Goal: Transaction & Acquisition: Purchase product/service

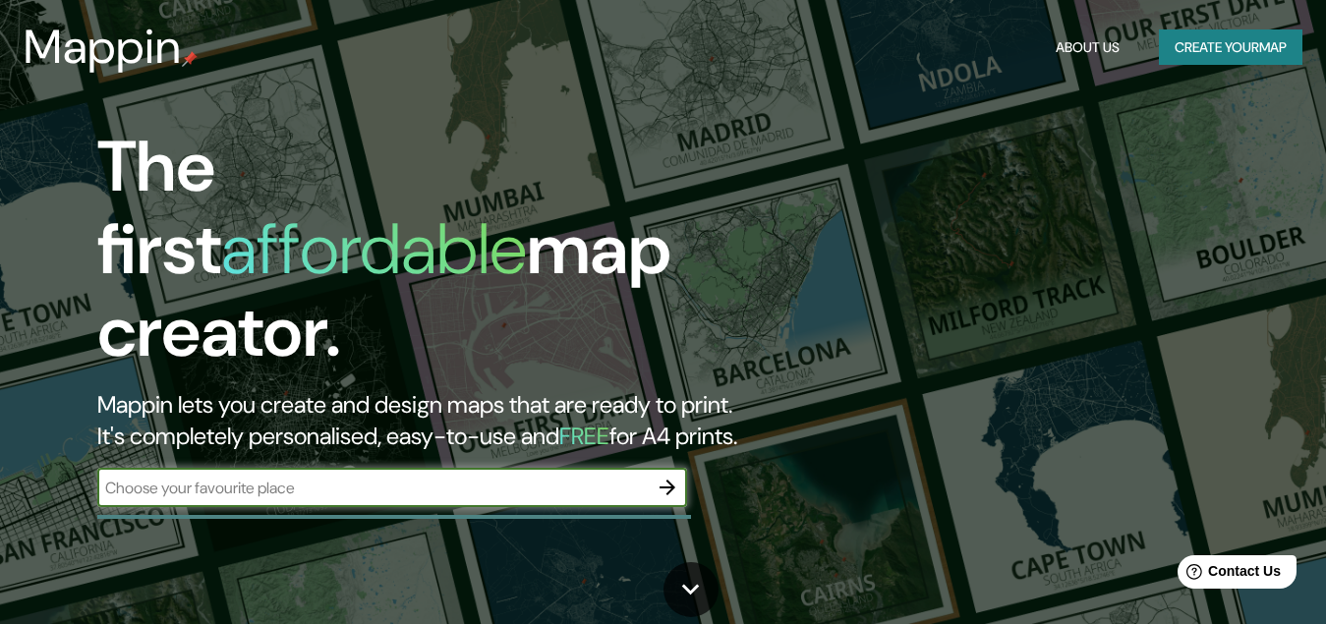
click at [528, 477] on input "text" at bounding box center [372, 488] width 550 height 23
type input "los guayos"
click at [660, 476] on icon "button" at bounding box center [667, 488] width 24 height 24
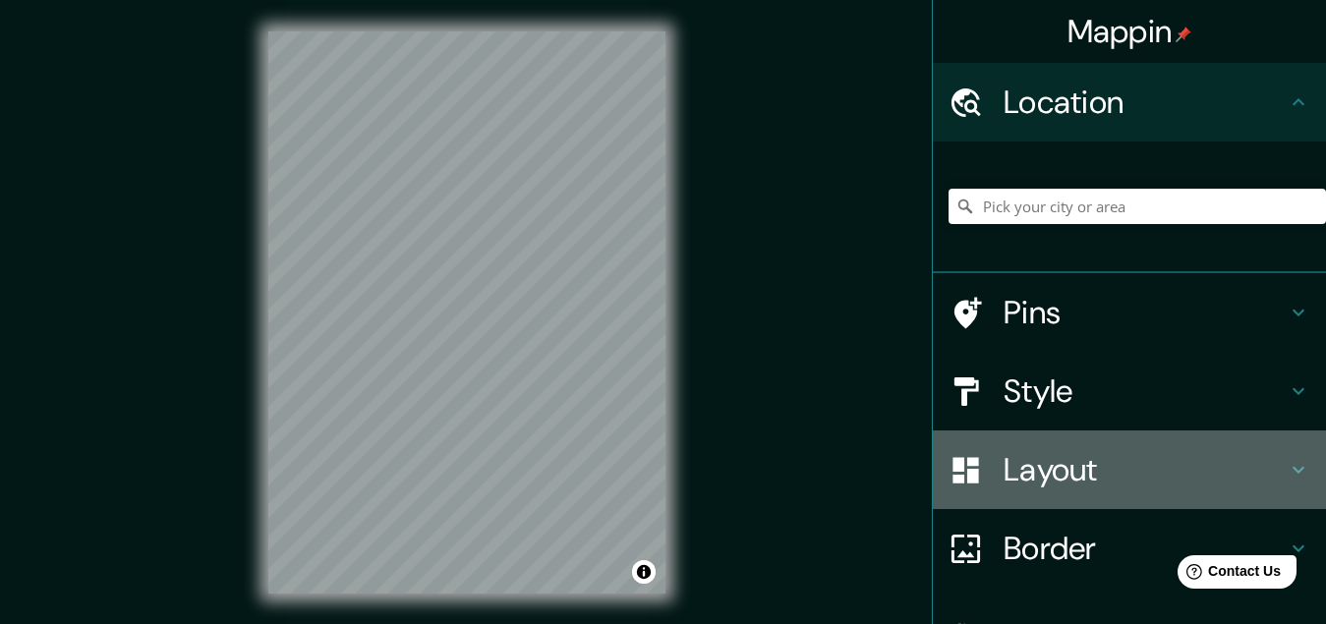
click at [1068, 469] on h4 "Layout" at bounding box center [1144, 469] width 283 height 39
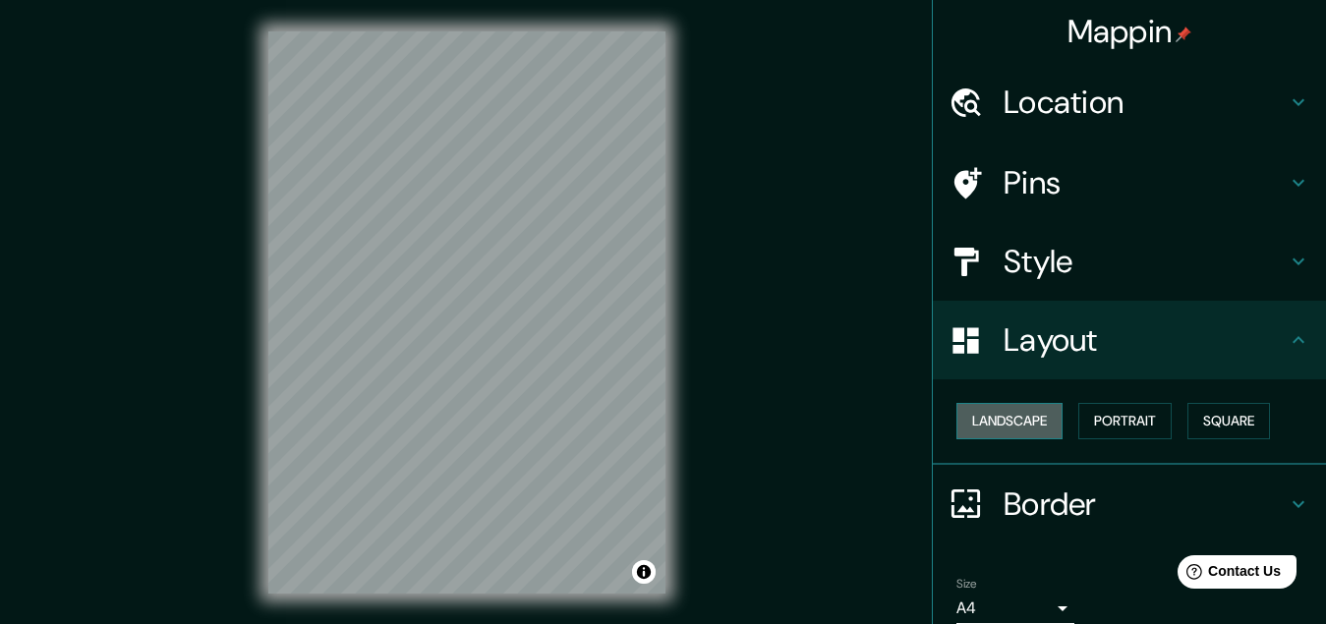
click at [1006, 423] on button "Landscape" at bounding box center [1009, 421] width 106 height 36
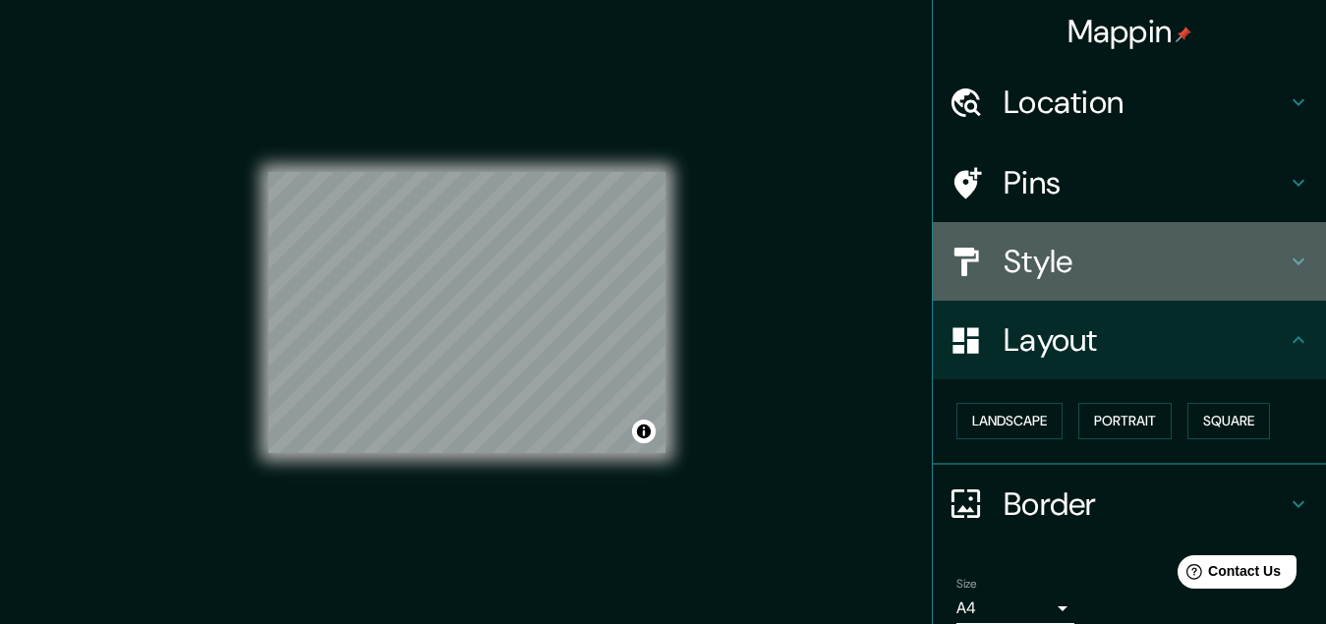
click at [1068, 258] on h4 "Style" at bounding box center [1144, 261] width 283 height 39
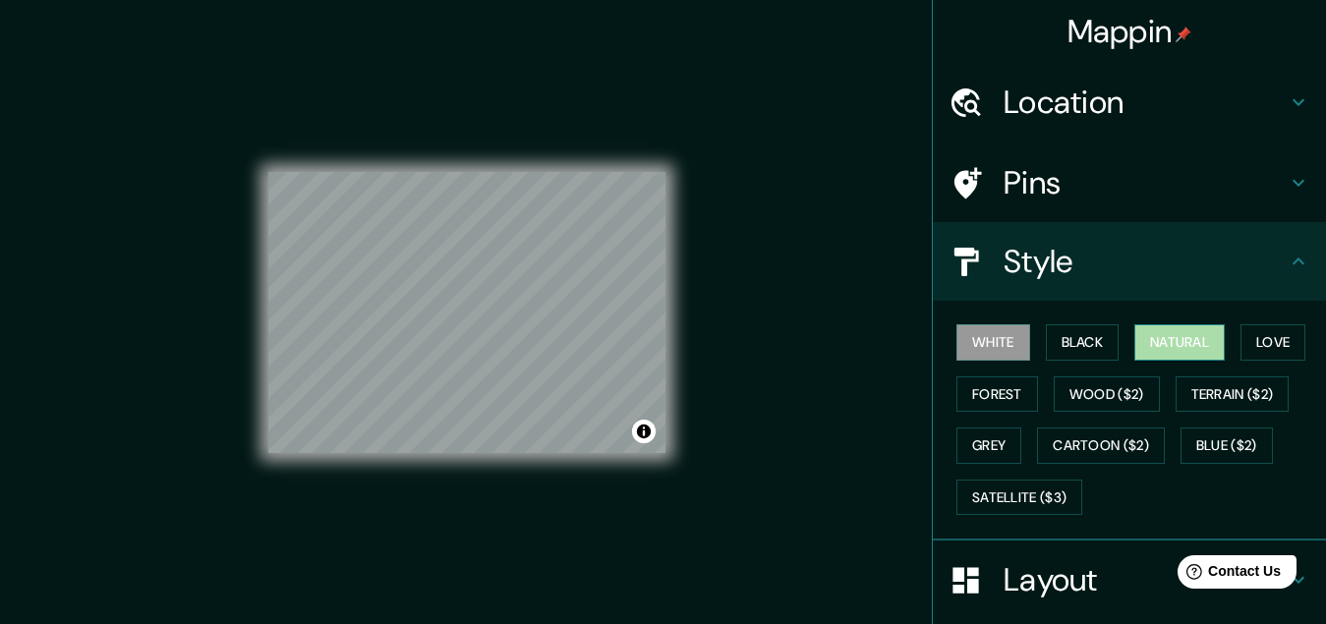
click at [1151, 343] on button "Natural" at bounding box center [1179, 342] width 90 height 36
click at [999, 391] on button "Forest" at bounding box center [997, 394] width 82 height 36
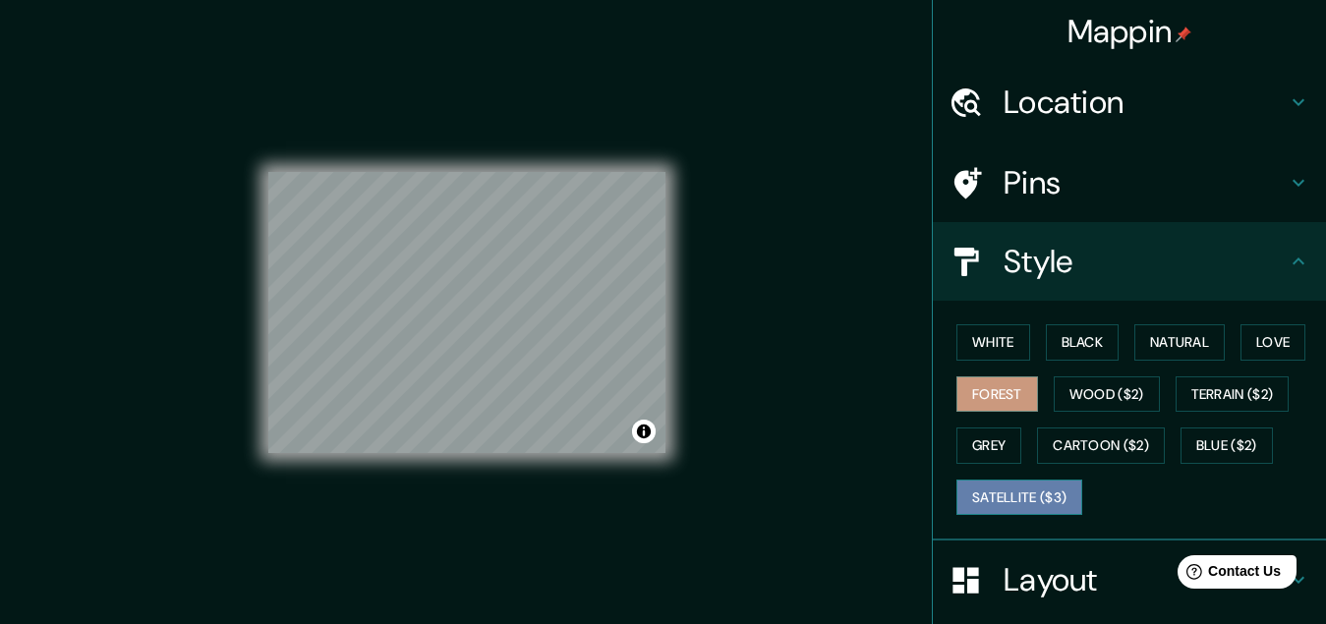
click at [1011, 488] on button "Satellite ($3)" at bounding box center [1019, 498] width 126 height 36
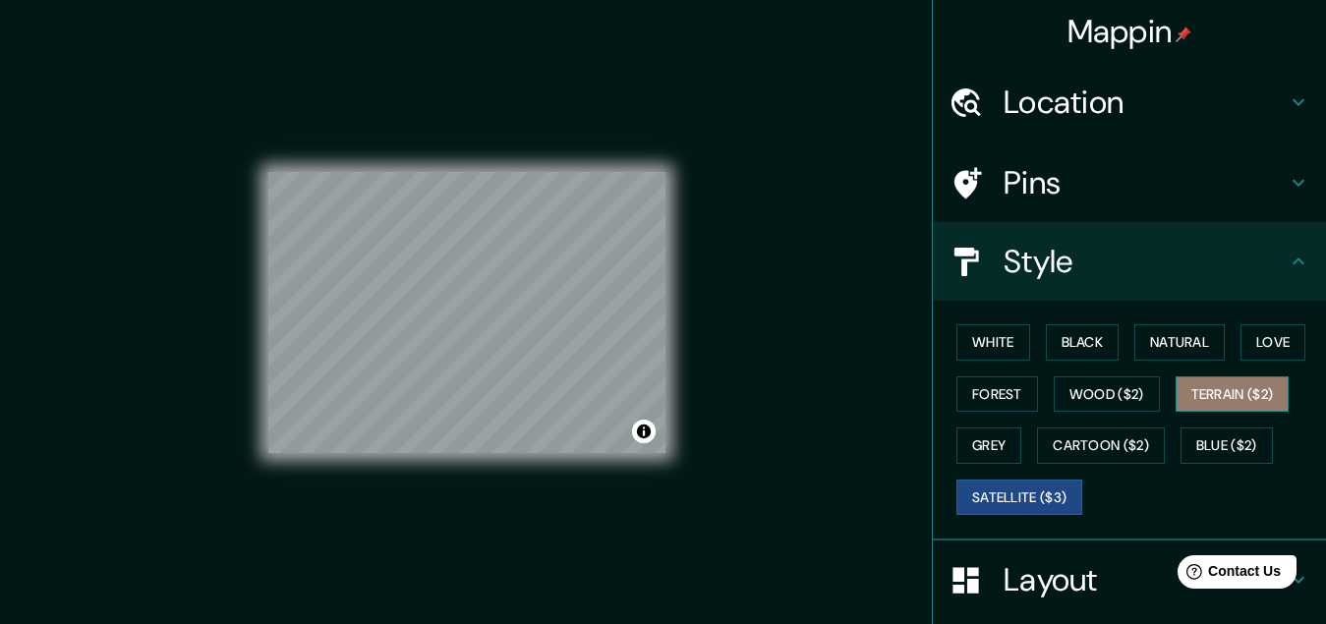
click at [1205, 402] on button "Terrain ($2)" at bounding box center [1232, 394] width 114 height 36
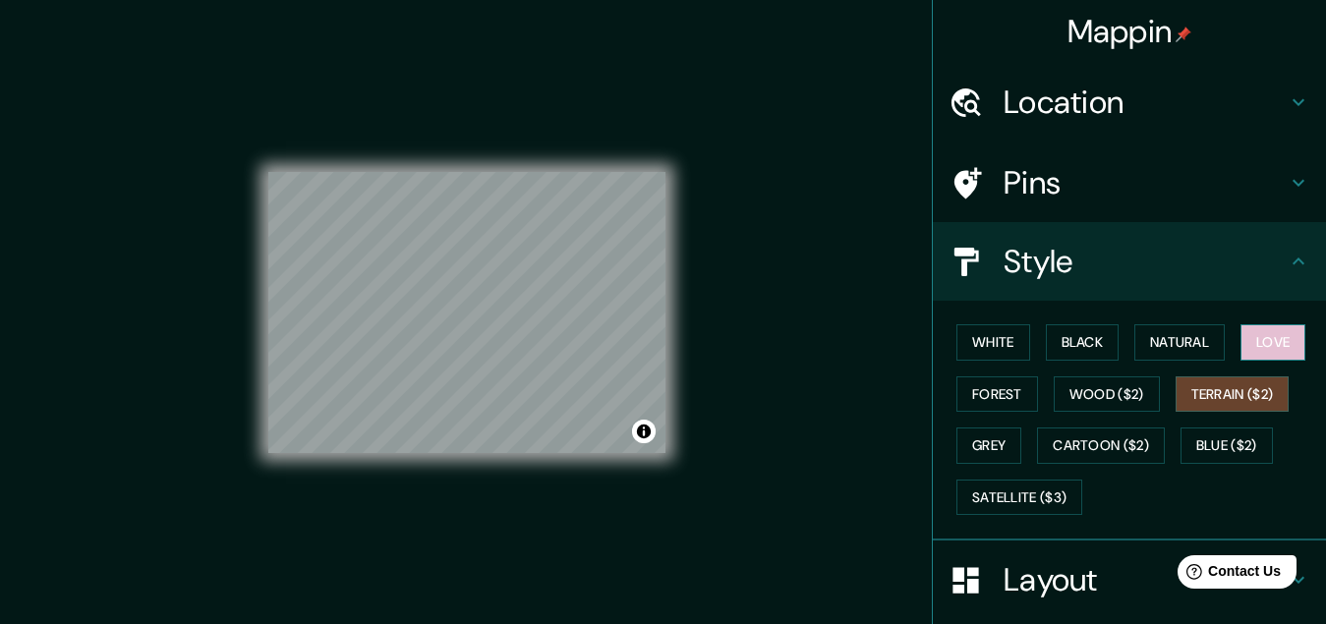
click at [1273, 338] on button "Love" at bounding box center [1272, 342] width 65 height 36
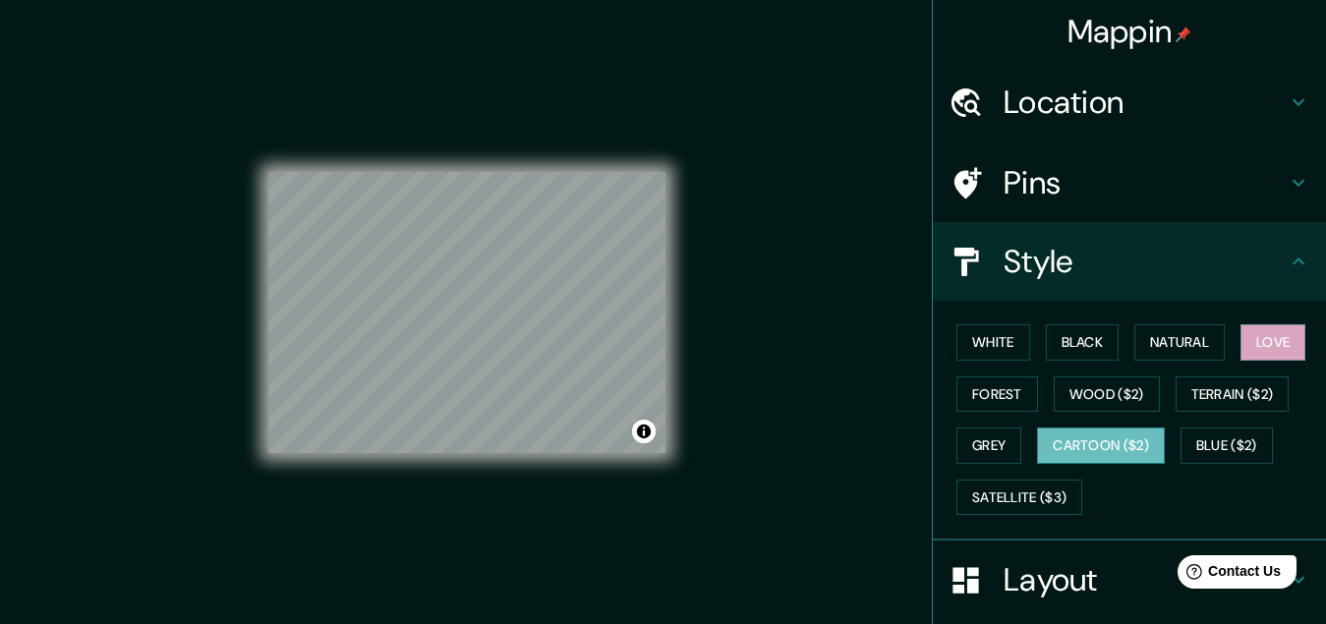
click at [1109, 445] on button "Cartoon ($2)" at bounding box center [1101, 445] width 128 height 36
click at [1085, 392] on button "Wood ($2)" at bounding box center [1106, 394] width 106 height 36
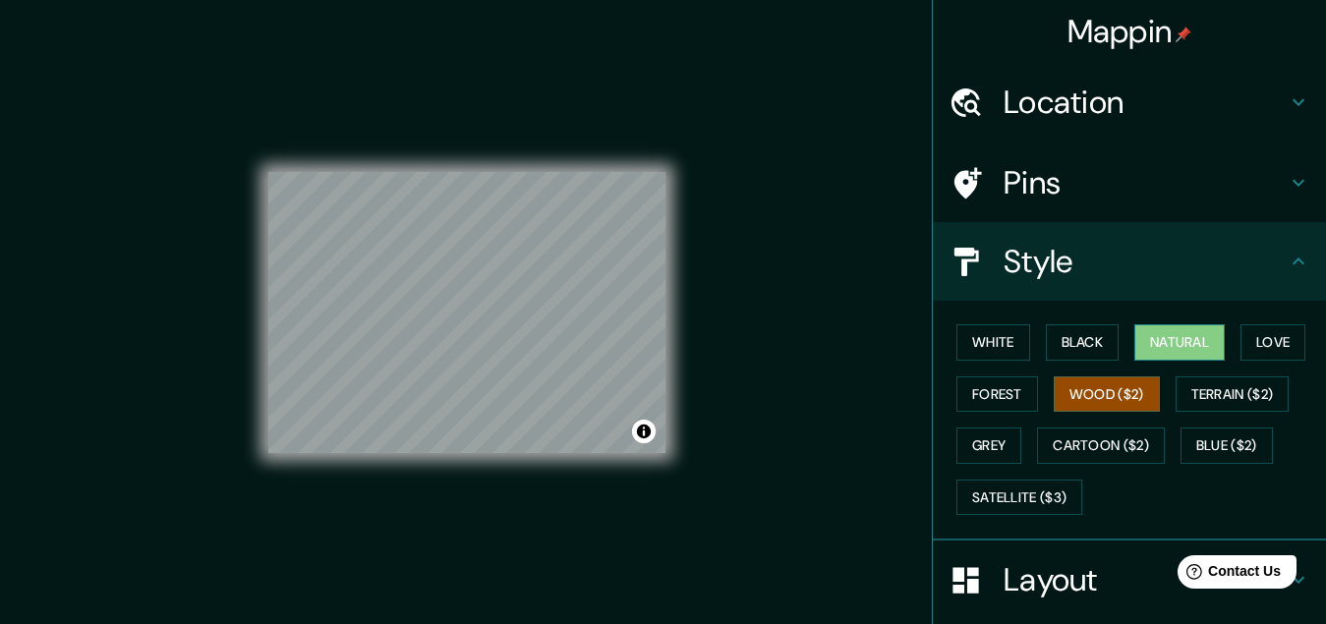
click at [1165, 344] on button "Natural" at bounding box center [1179, 342] width 90 height 36
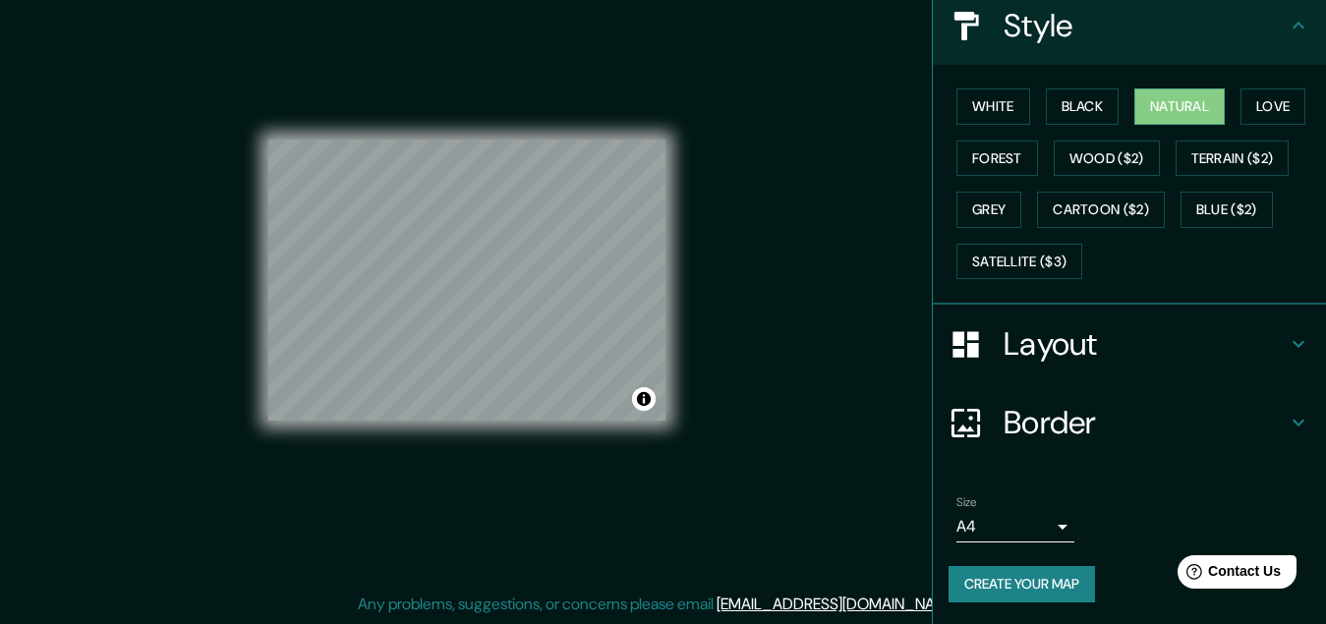
scroll to position [238, 0]
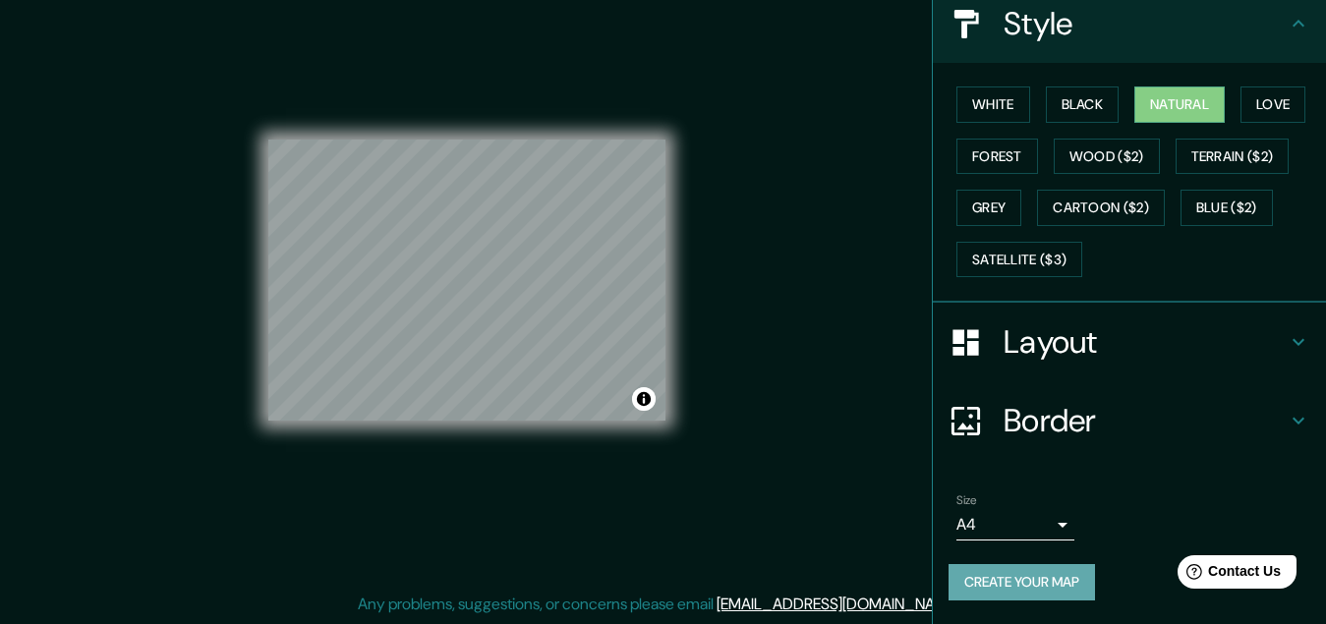
click at [992, 578] on button "Create your map" at bounding box center [1021, 582] width 146 height 36
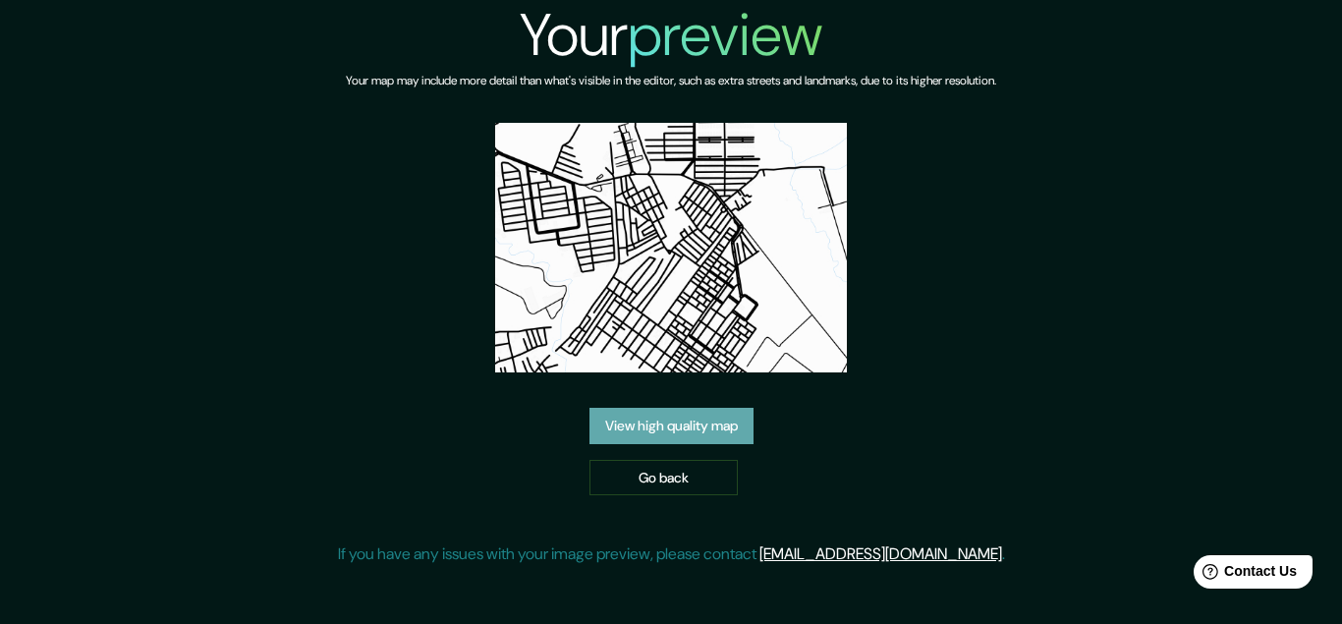
click at [694, 421] on link "View high quality map" at bounding box center [672, 426] width 164 height 36
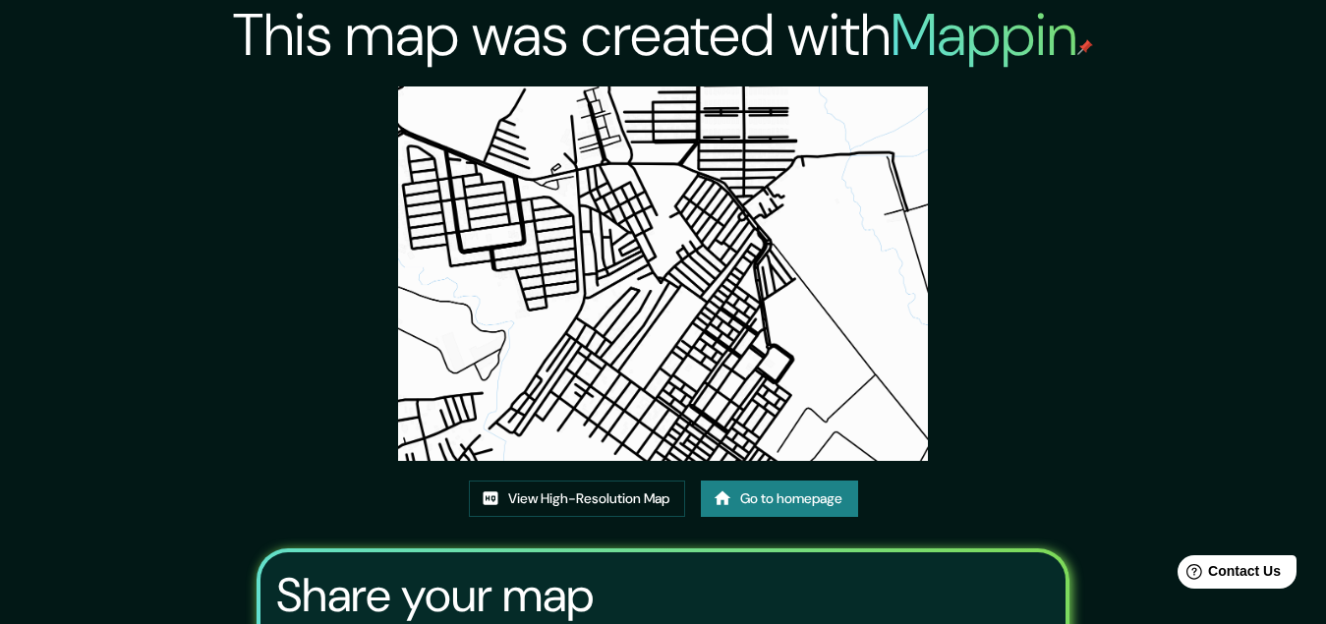
click at [750, 494] on link "Go to homepage" at bounding box center [779, 499] width 157 height 36
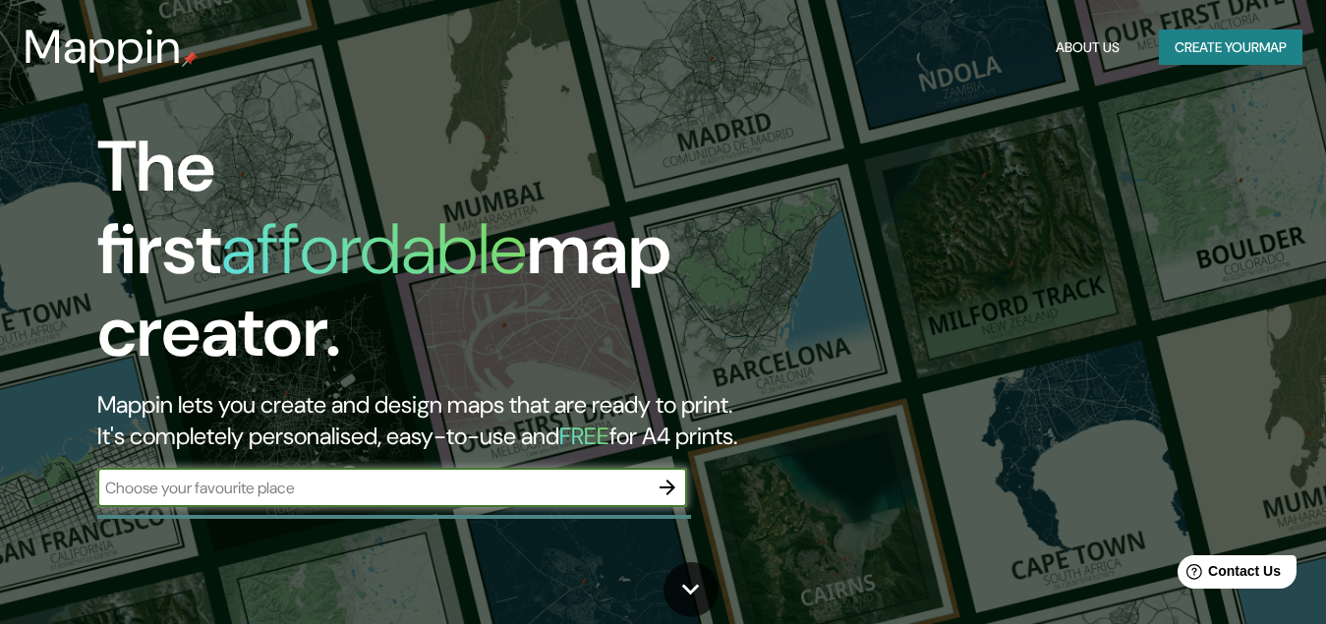
click at [482, 477] on input "text" at bounding box center [372, 488] width 550 height 23
type input "los guayos"
click at [671, 480] on icon "button" at bounding box center [667, 488] width 16 height 16
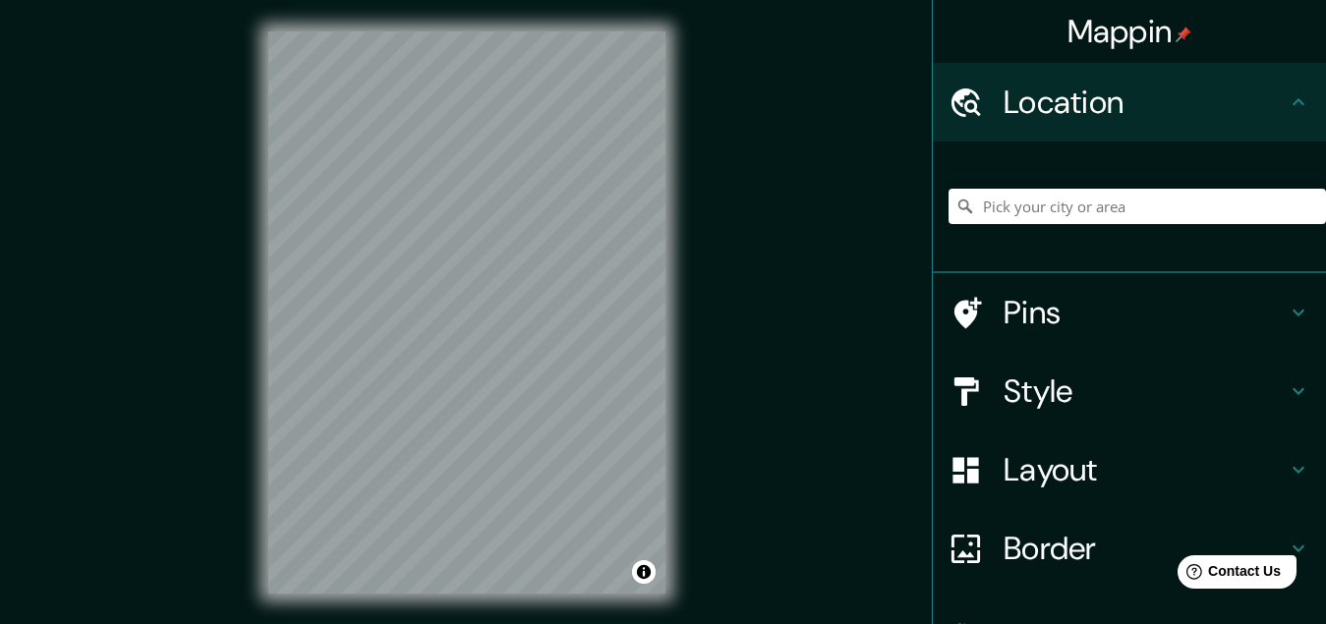
click at [681, 248] on div "© Mapbox © OpenStreetMap Improve this map" at bounding box center [467, 312] width 460 height 625
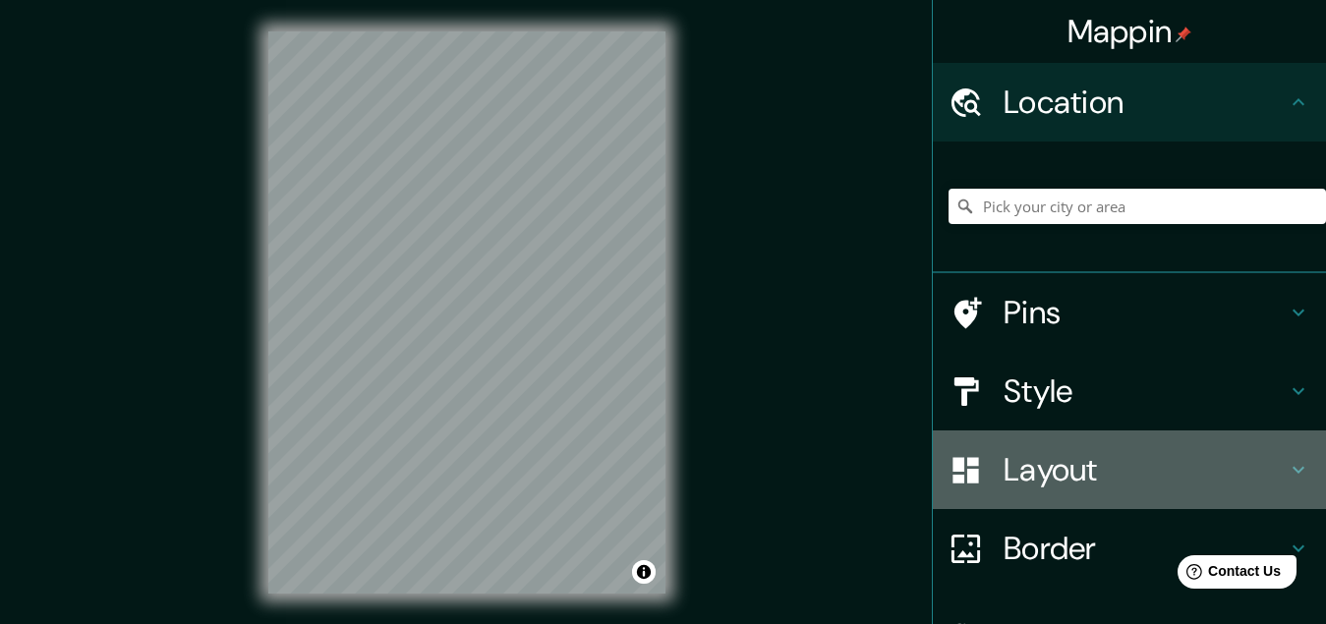
click at [1068, 466] on h4 "Layout" at bounding box center [1144, 469] width 283 height 39
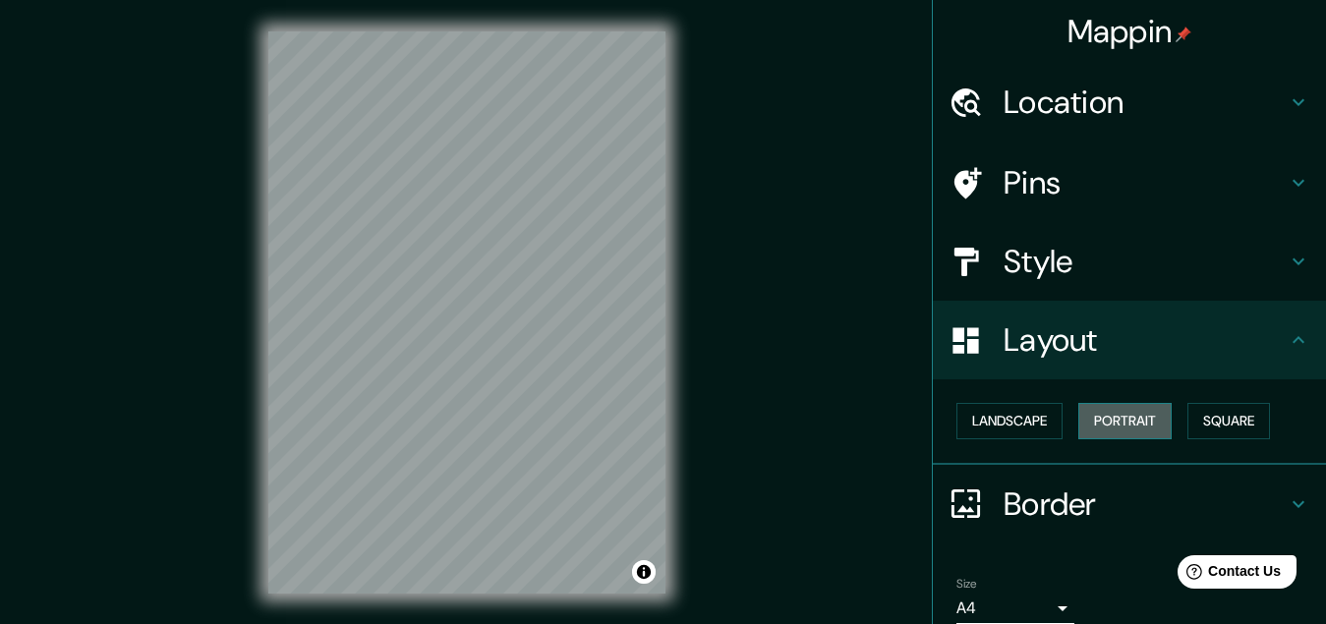
click at [1123, 429] on button "Portrait" at bounding box center [1124, 421] width 93 height 36
click at [1210, 419] on button "Square" at bounding box center [1228, 421] width 83 height 36
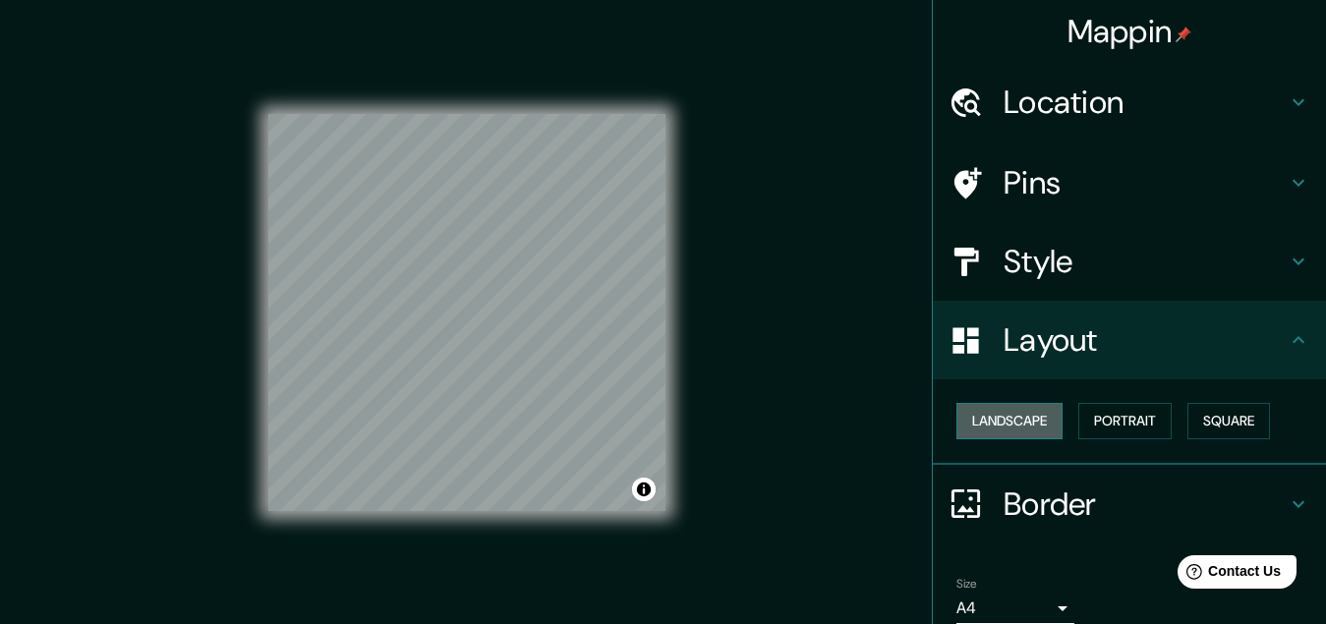
click at [1003, 419] on button "Landscape" at bounding box center [1009, 421] width 106 height 36
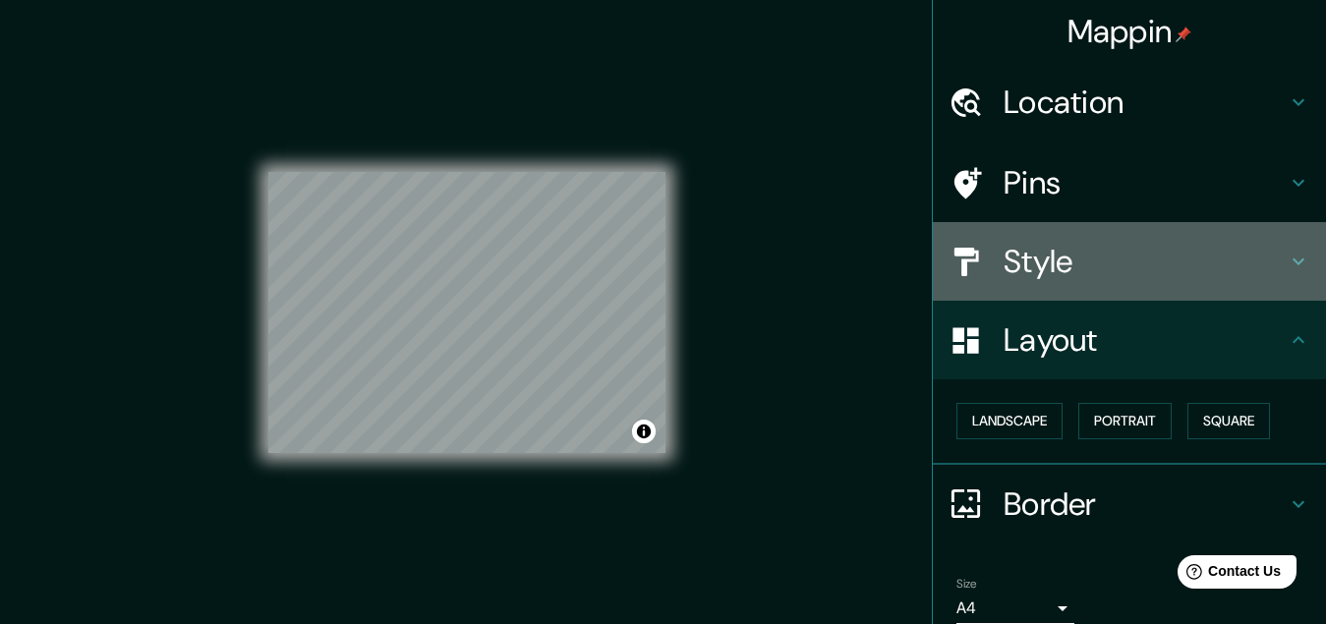
click at [1007, 263] on h4 "Style" at bounding box center [1144, 261] width 283 height 39
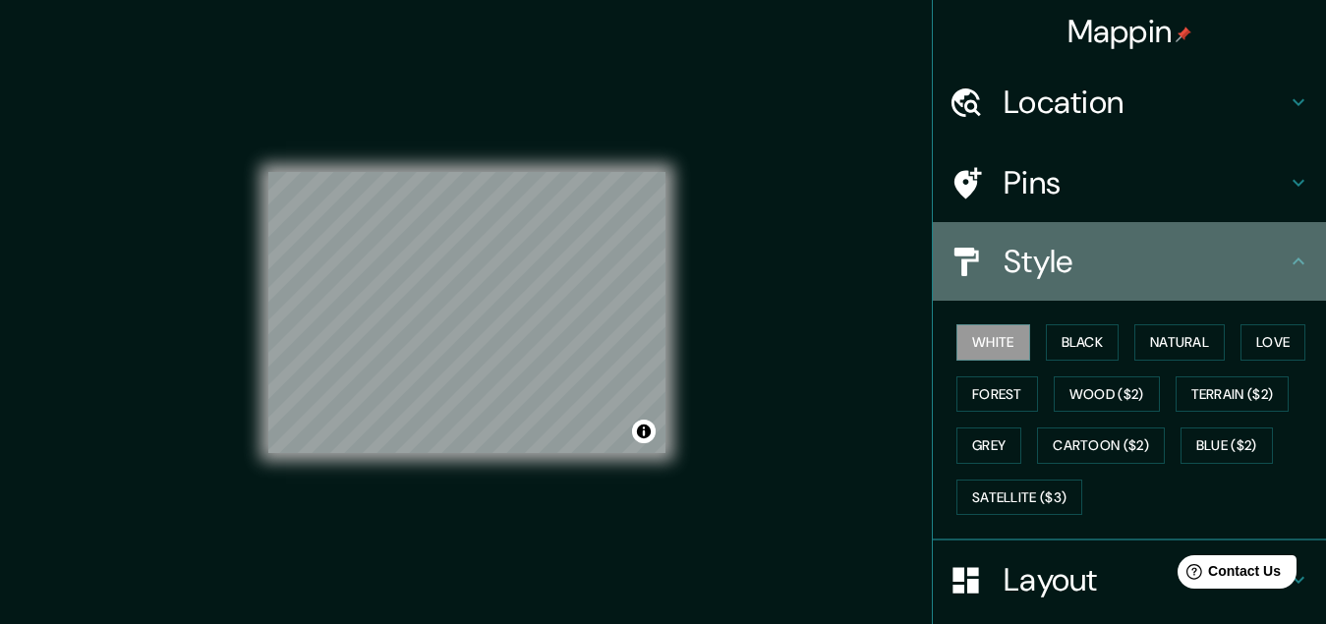
click at [1036, 262] on h4 "Style" at bounding box center [1144, 261] width 283 height 39
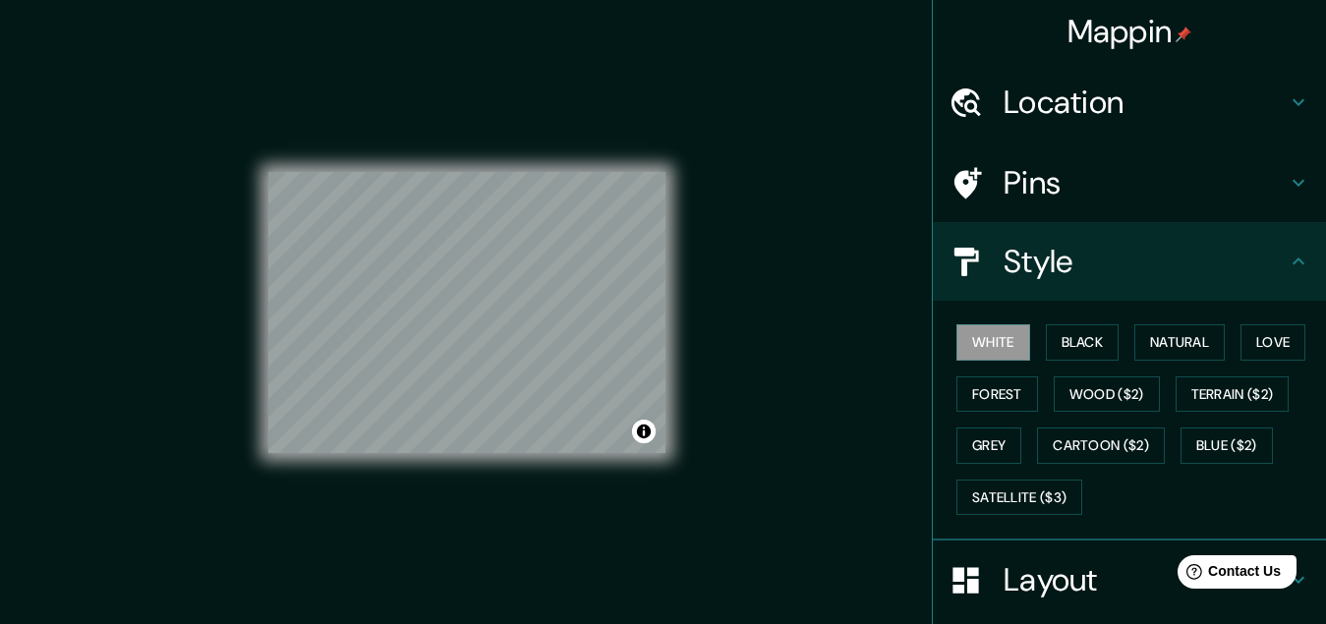
click at [1286, 257] on icon at bounding box center [1298, 262] width 24 height 24
click at [1286, 259] on icon at bounding box center [1298, 262] width 24 height 24
click at [1160, 342] on button "Natural" at bounding box center [1179, 342] width 90 height 36
click at [989, 339] on button "White" at bounding box center [993, 342] width 74 height 36
click at [984, 386] on button "Forest" at bounding box center [997, 394] width 82 height 36
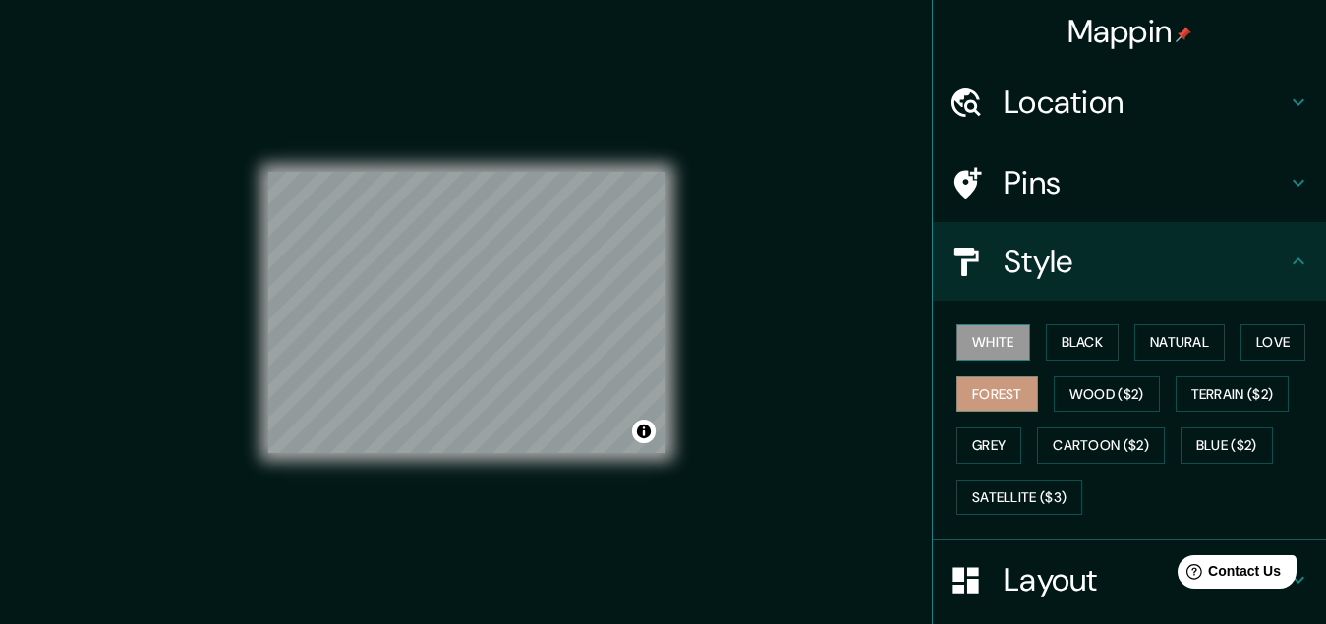
click at [982, 342] on button "White" at bounding box center [993, 342] width 74 height 36
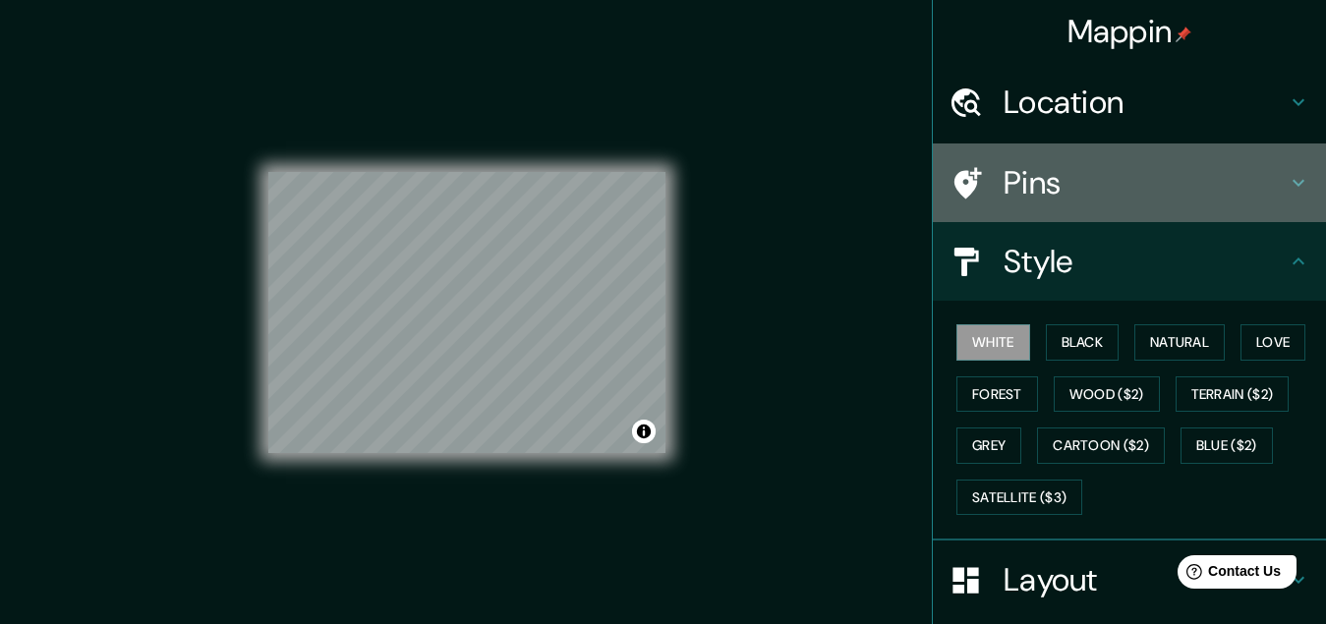
click at [1070, 189] on h4 "Pins" at bounding box center [1144, 182] width 283 height 39
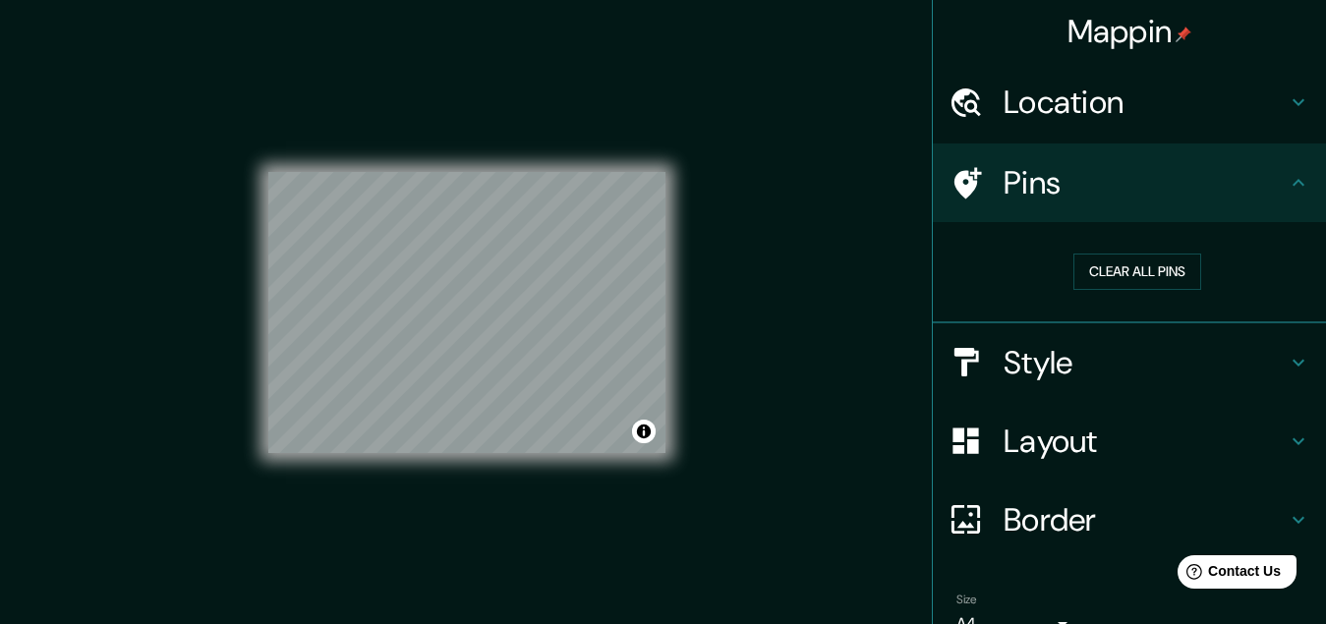
click at [1286, 180] on icon at bounding box center [1298, 183] width 24 height 24
click at [1073, 103] on h4 "Location" at bounding box center [1144, 102] width 283 height 39
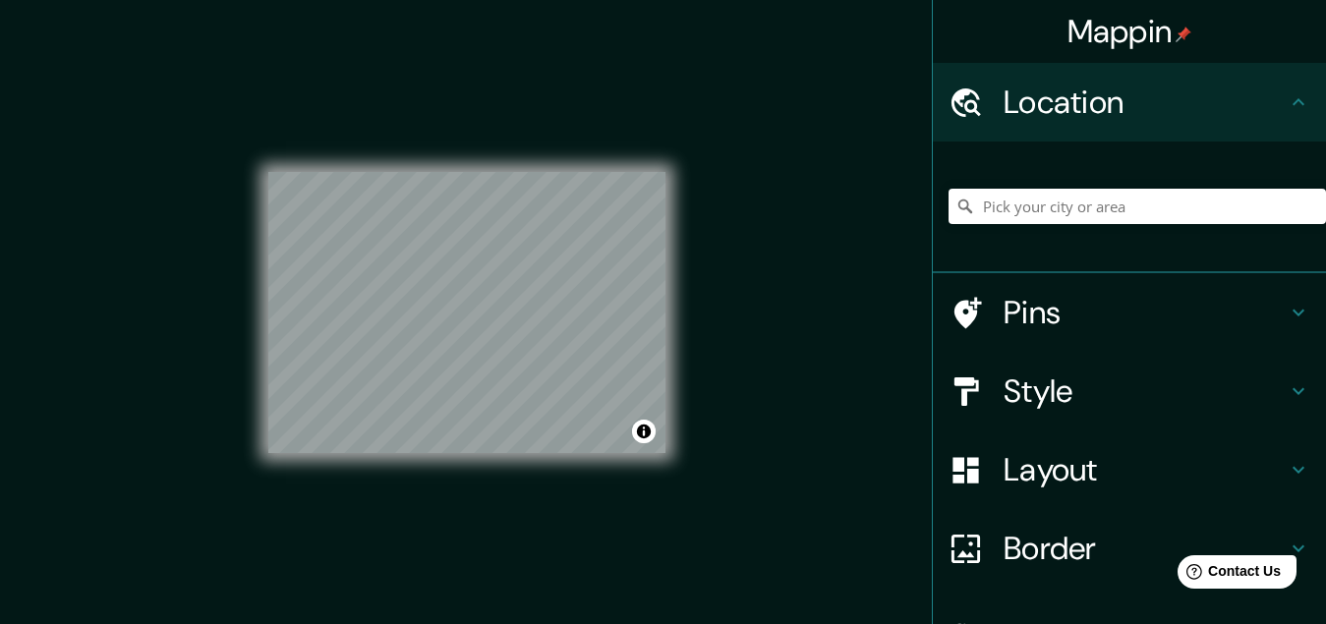
click at [1286, 100] on icon at bounding box center [1298, 102] width 24 height 24
click at [1051, 312] on h4 "Pins" at bounding box center [1144, 312] width 283 height 39
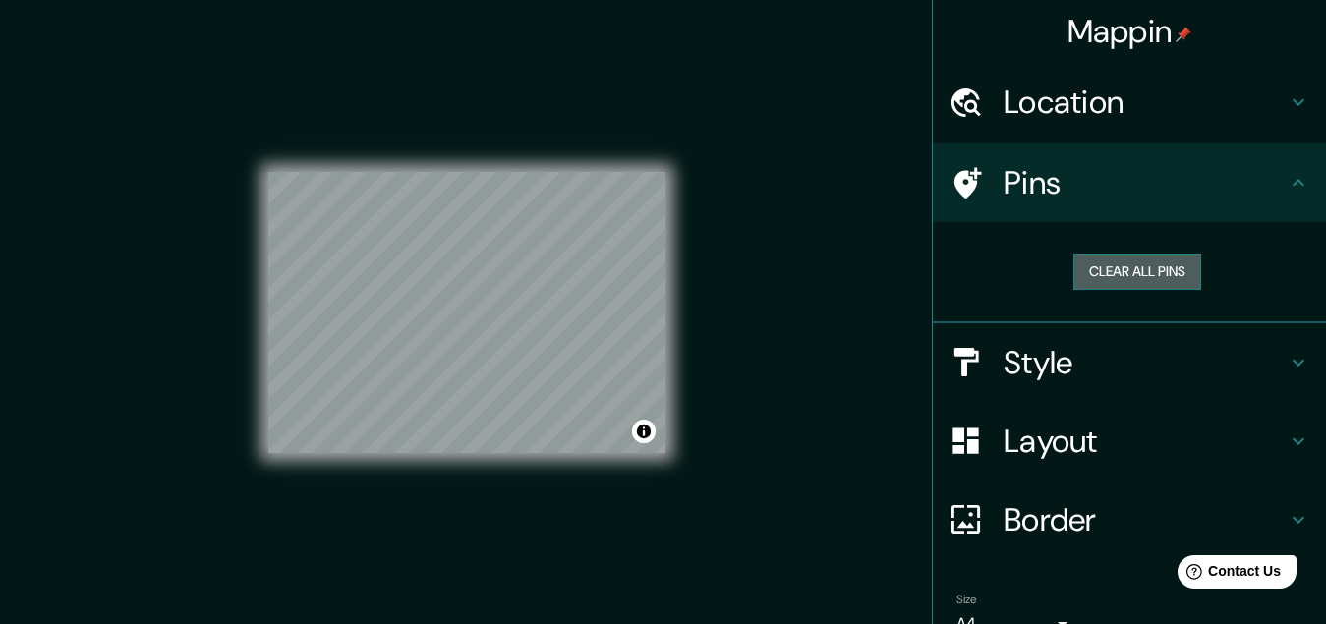
click at [1117, 276] on button "Clear all pins" at bounding box center [1137, 272] width 128 height 36
drag, startPoint x: 423, startPoint y: 289, endPoint x: 444, endPoint y: 297, distance: 23.0
click at [444, 297] on div at bounding box center [440, 295] width 16 height 16
click at [1118, 275] on button "Clear all pins" at bounding box center [1137, 272] width 128 height 36
drag, startPoint x: 429, startPoint y: 209, endPoint x: 402, endPoint y: 225, distance: 31.7
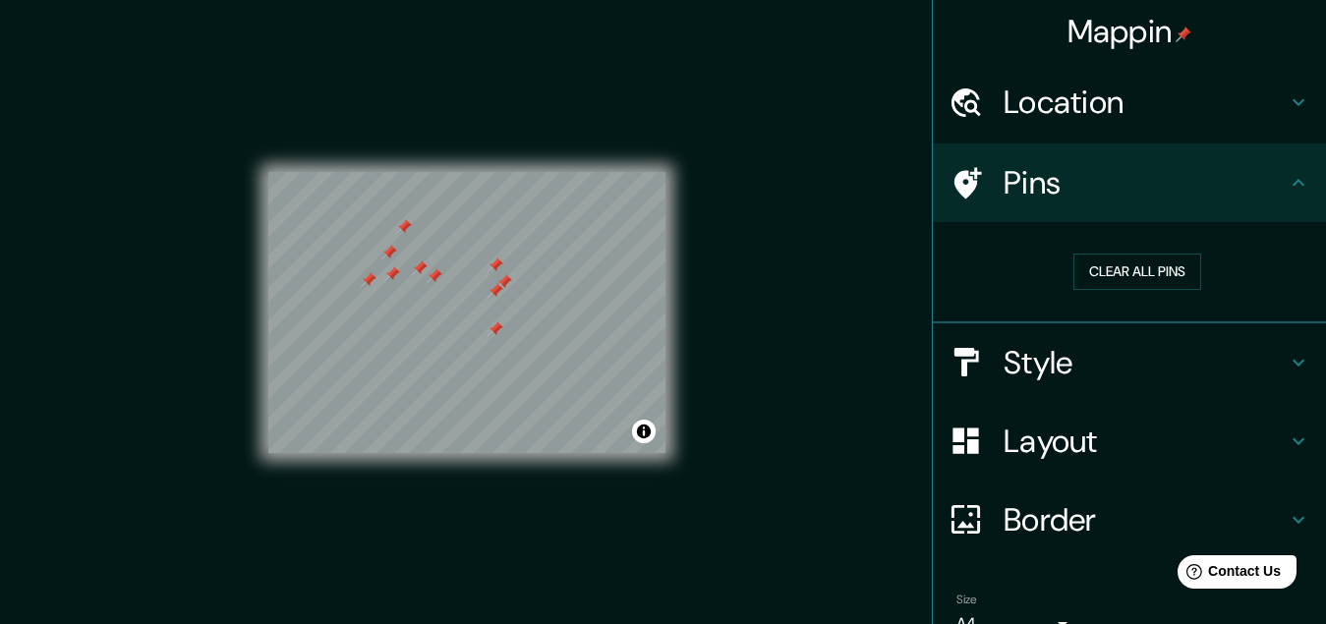
click at [402, 225] on div at bounding box center [404, 227] width 16 height 16
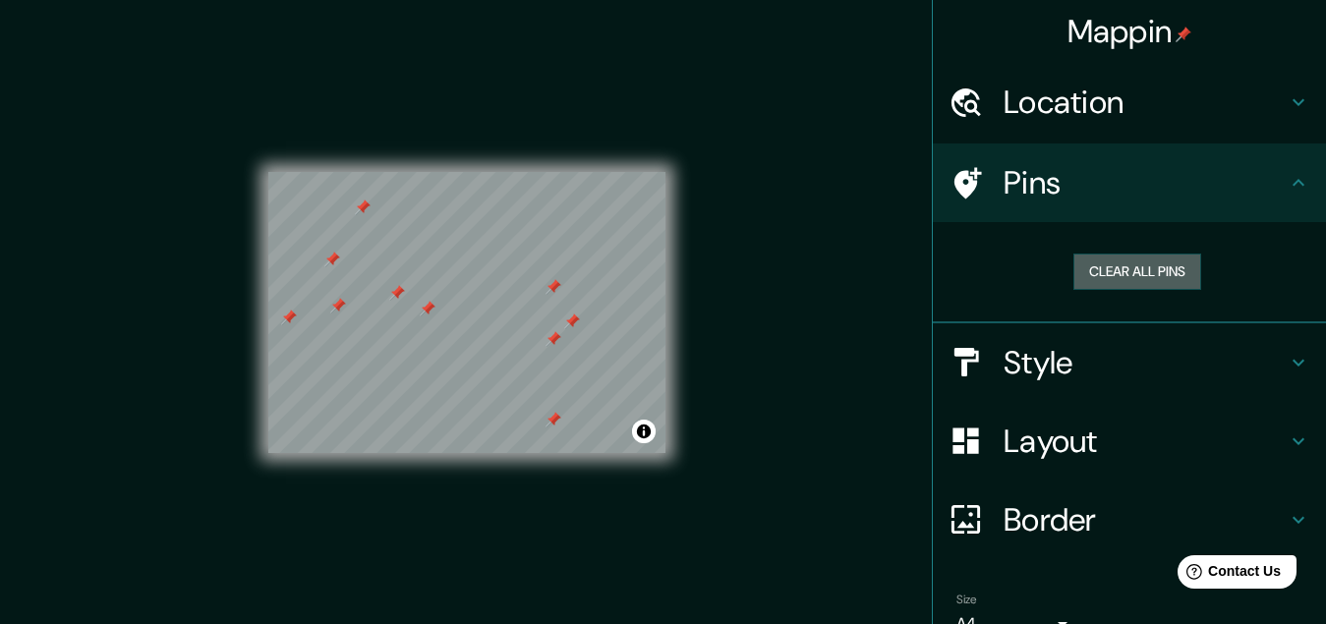
drag, startPoint x: 1126, startPoint y: 269, endPoint x: 1120, endPoint y: 253, distance: 17.7
click at [1126, 268] on button "Clear all pins" at bounding box center [1137, 272] width 128 height 36
click at [1063, 119] on h4 "Location" at bounding box center [1144, 102] width 283 height 39
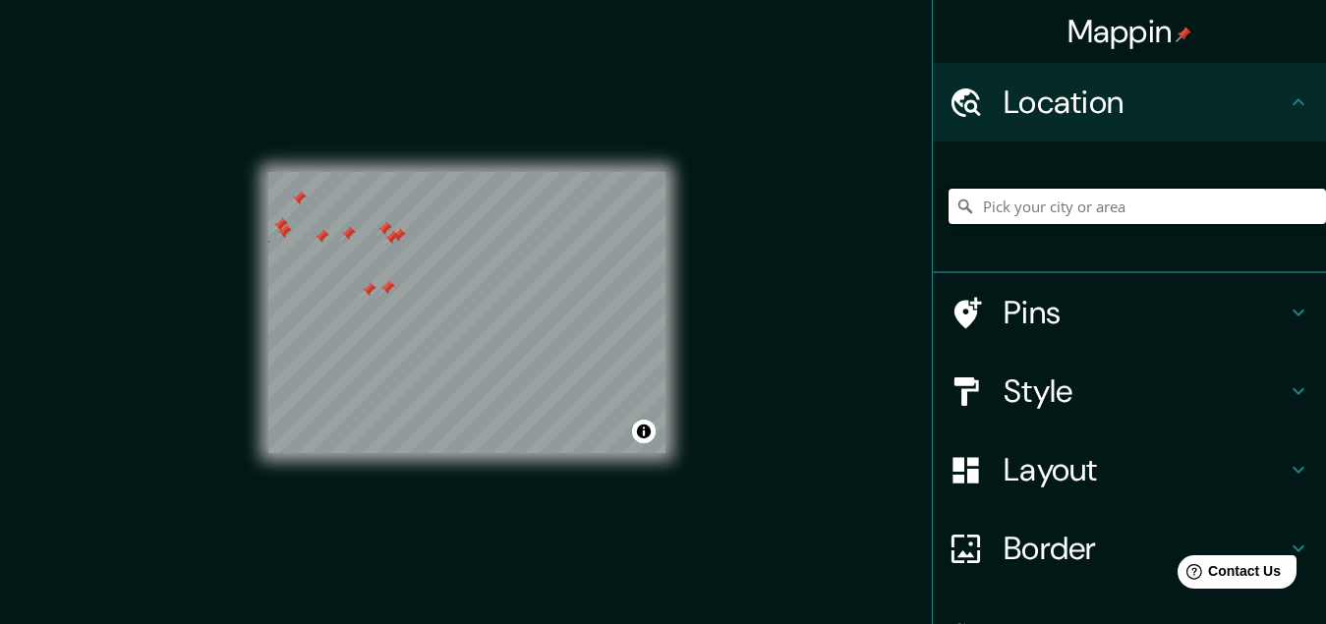
click at [1013, 209] on input "Pick your city or area" at bounding box center [1136, 206] width 377 height 35
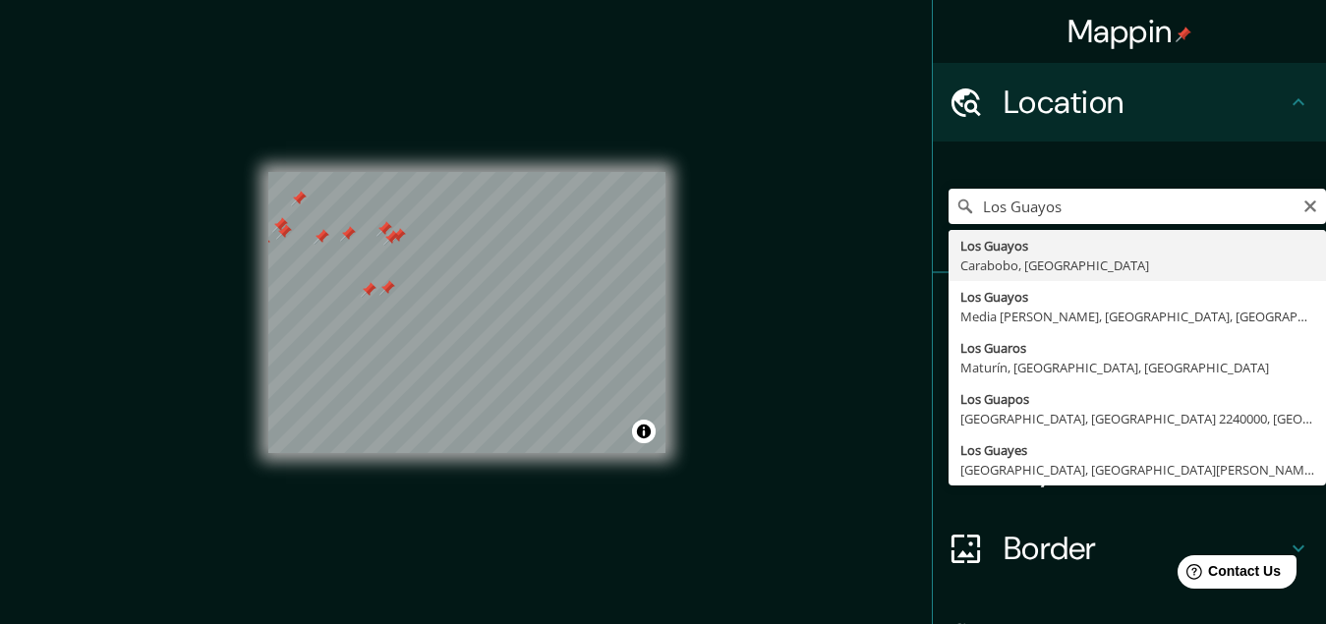
type input "Los Guayos, Carabobo, Venezuela"
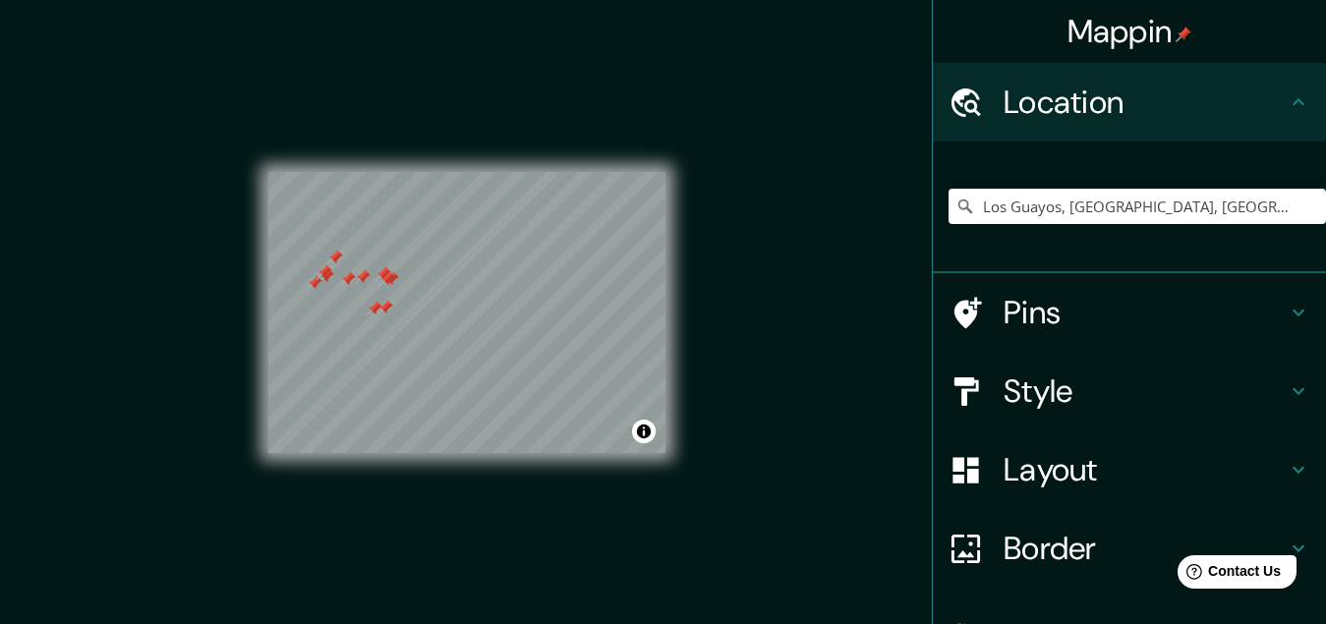
click at [1030, 398] on h4 "Style" at bounding box center [1144, 390] width 283 height 39
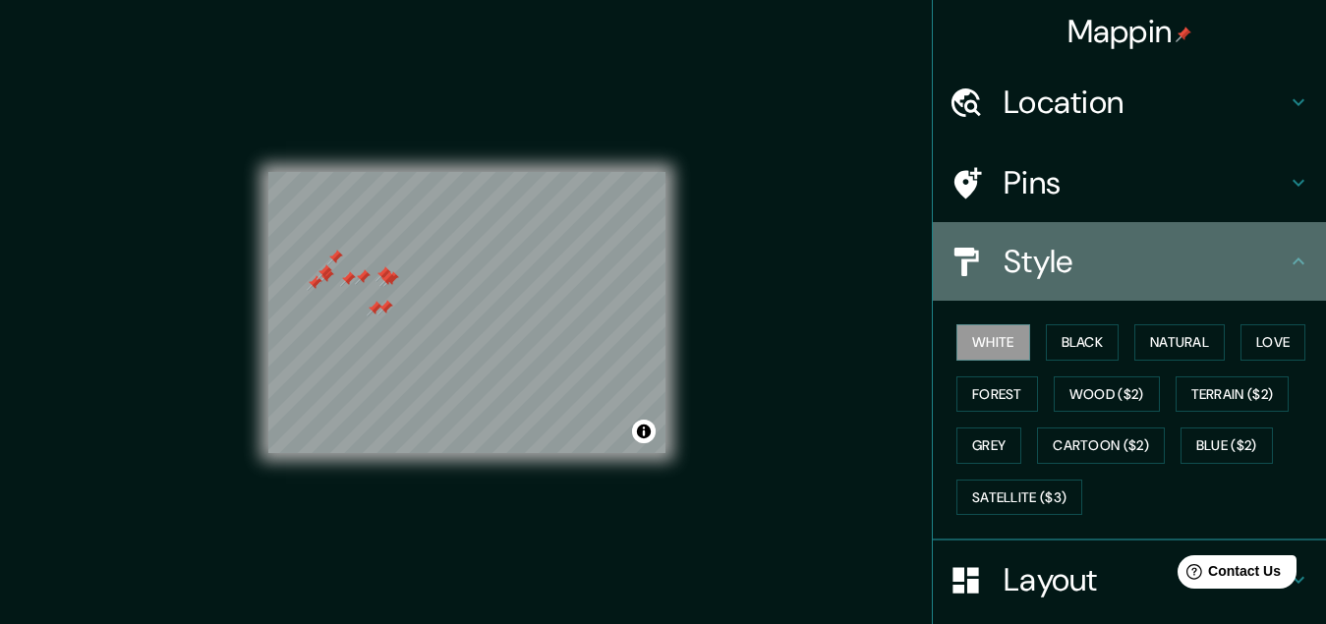
click at [1286, 262] on icon at bounding box center [1298, 262] width 24 height 24
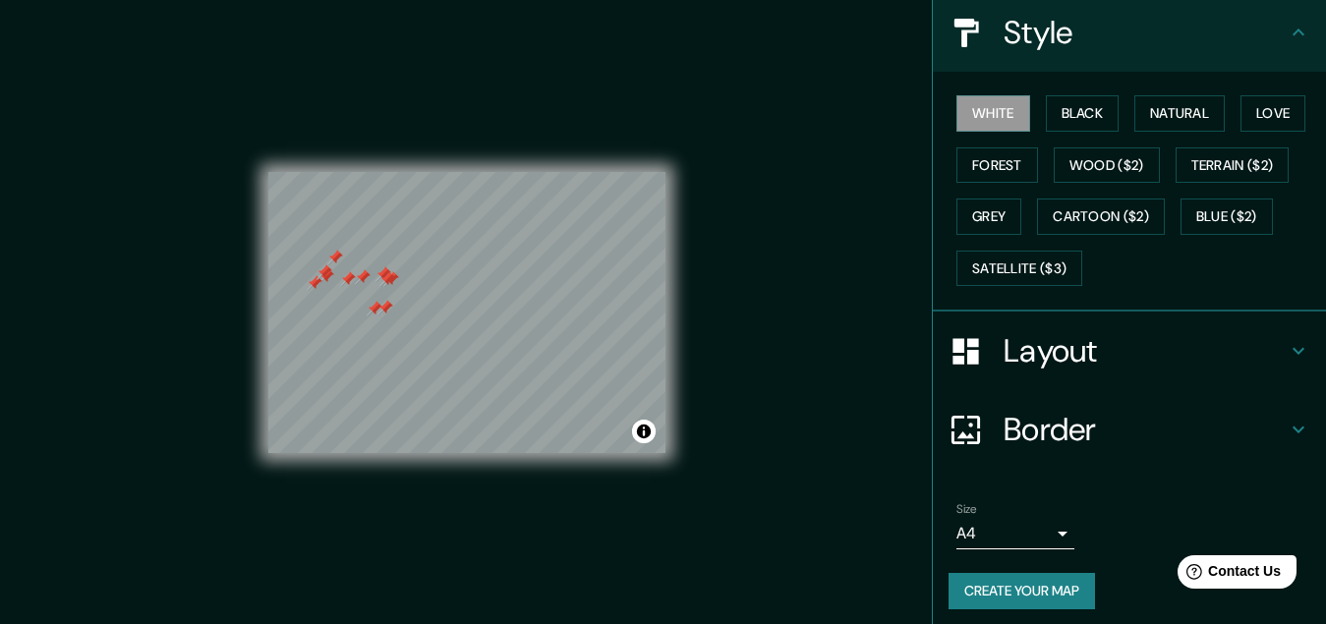
scroll to position [238, 0]
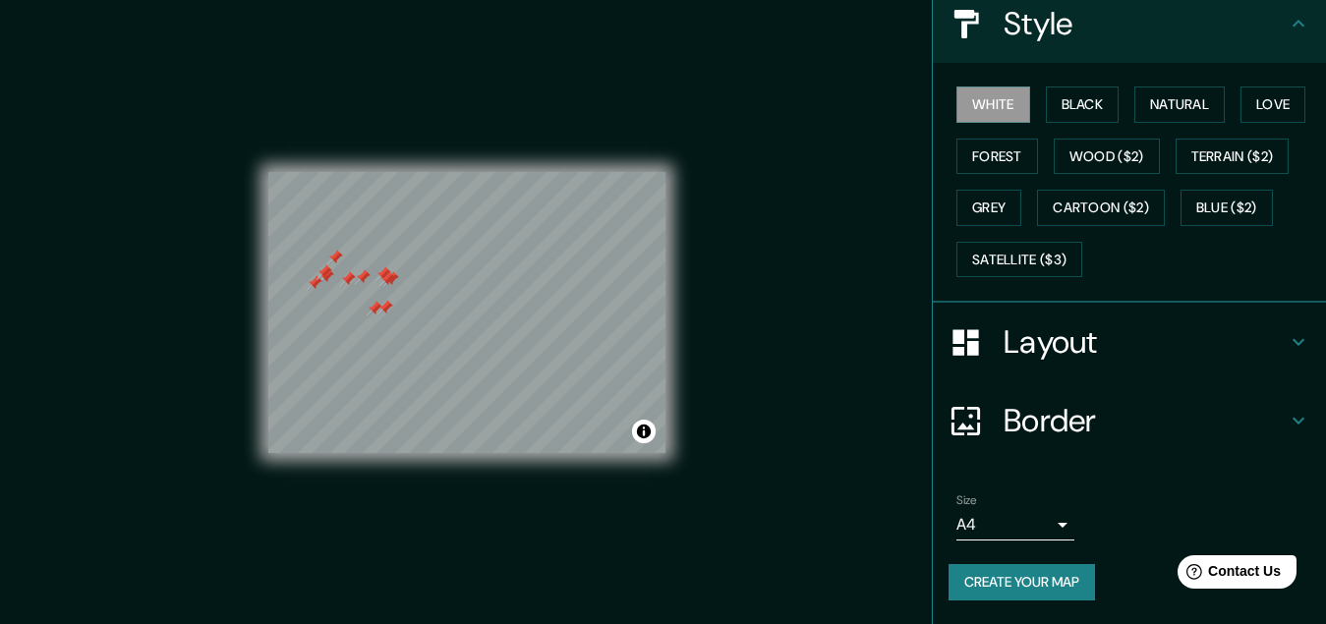
click at [1037, 349] on h4 "Layout" at bounding box center [1144, 341] width 283 height 39
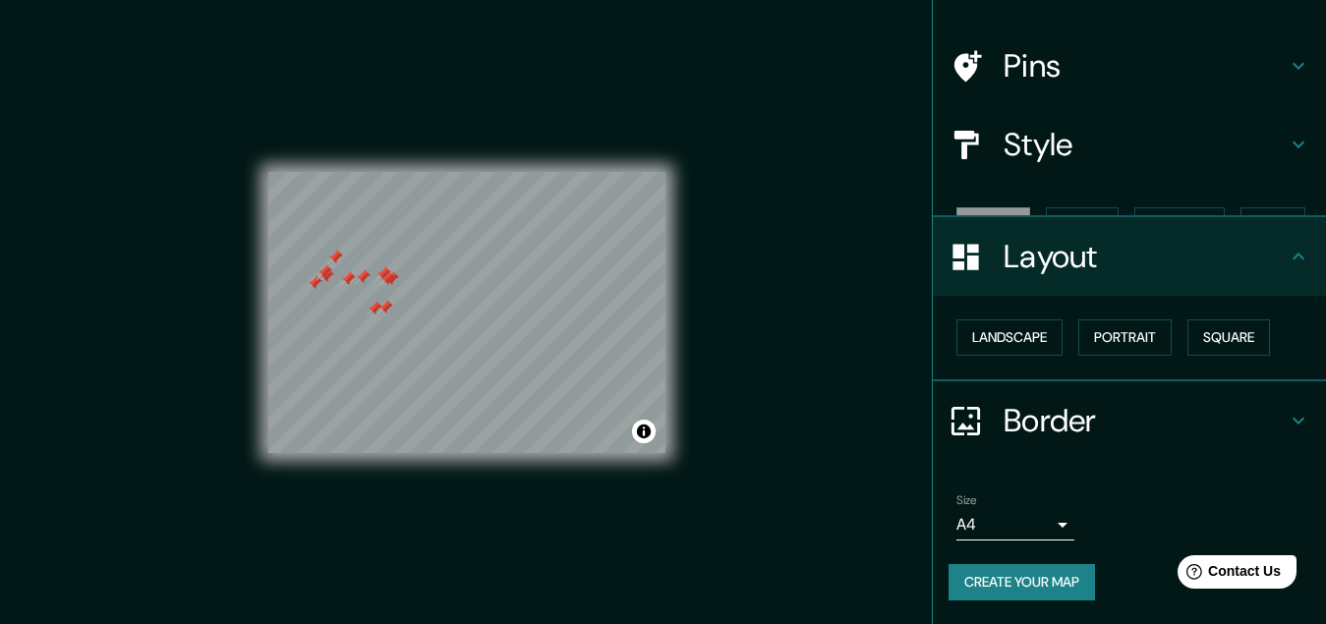
scroll to position [83, 0]
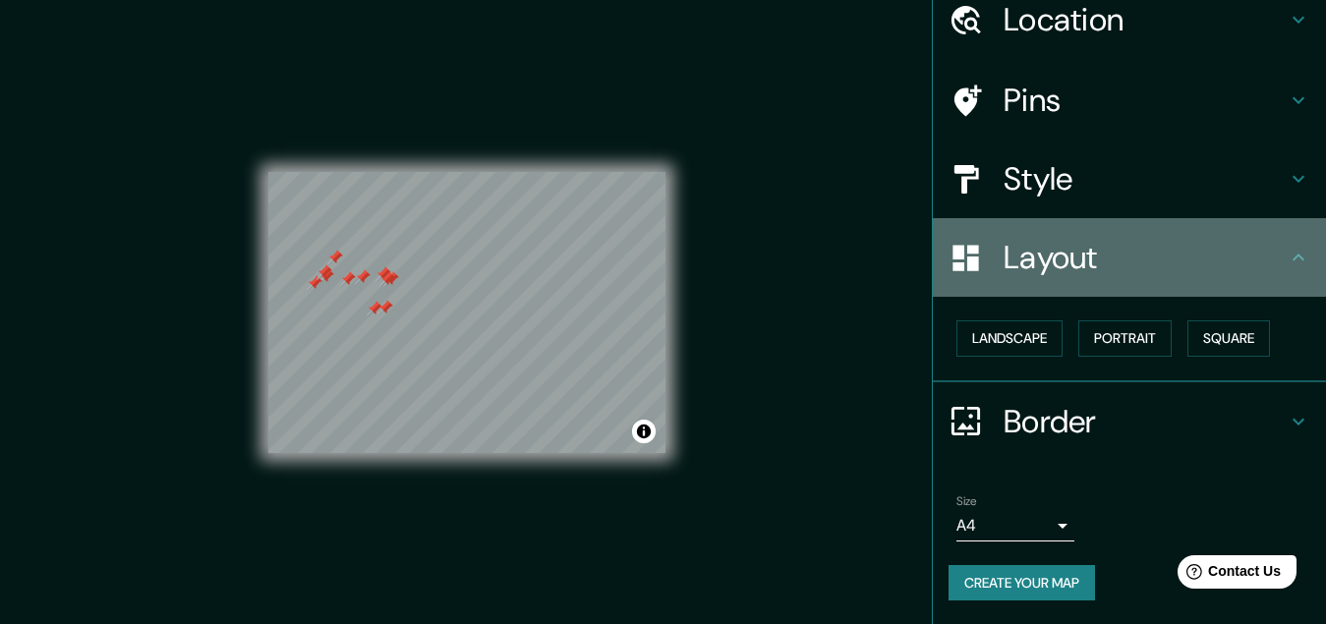
click at [1286, 255] on icon at bounding box center [1298, 258] width 24 height 24
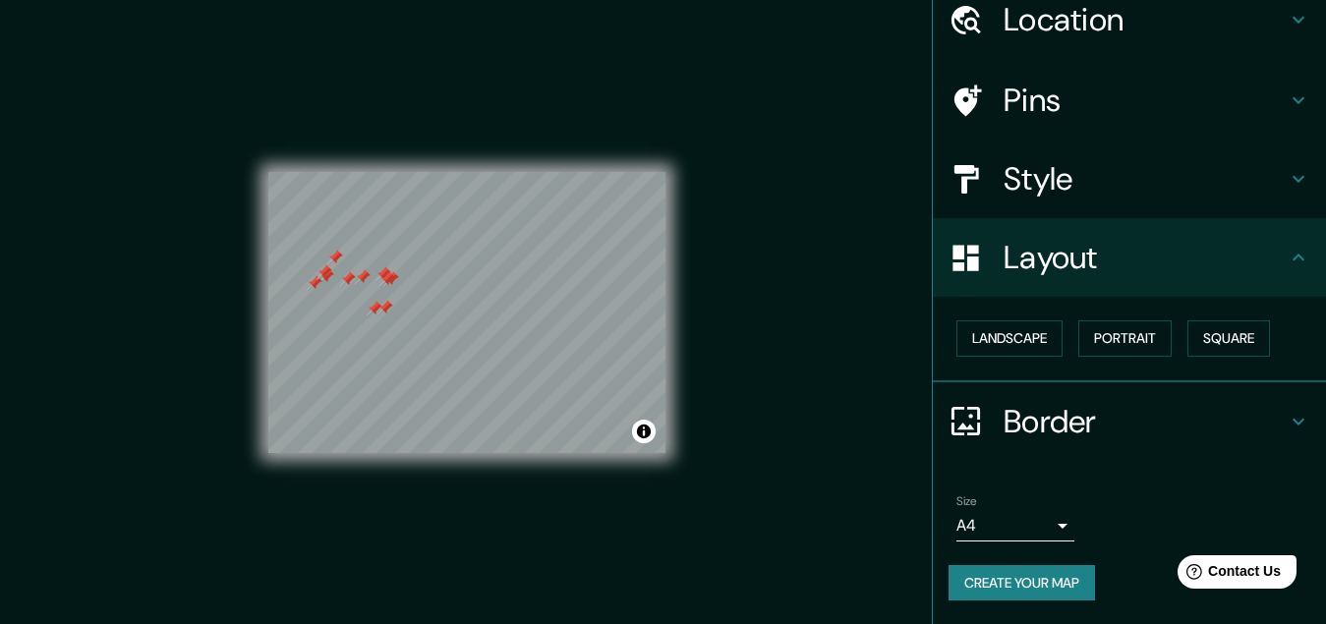
click at [1056, 417] on h4 "Border" at bounding box center [1144, 421] width 283 height 39
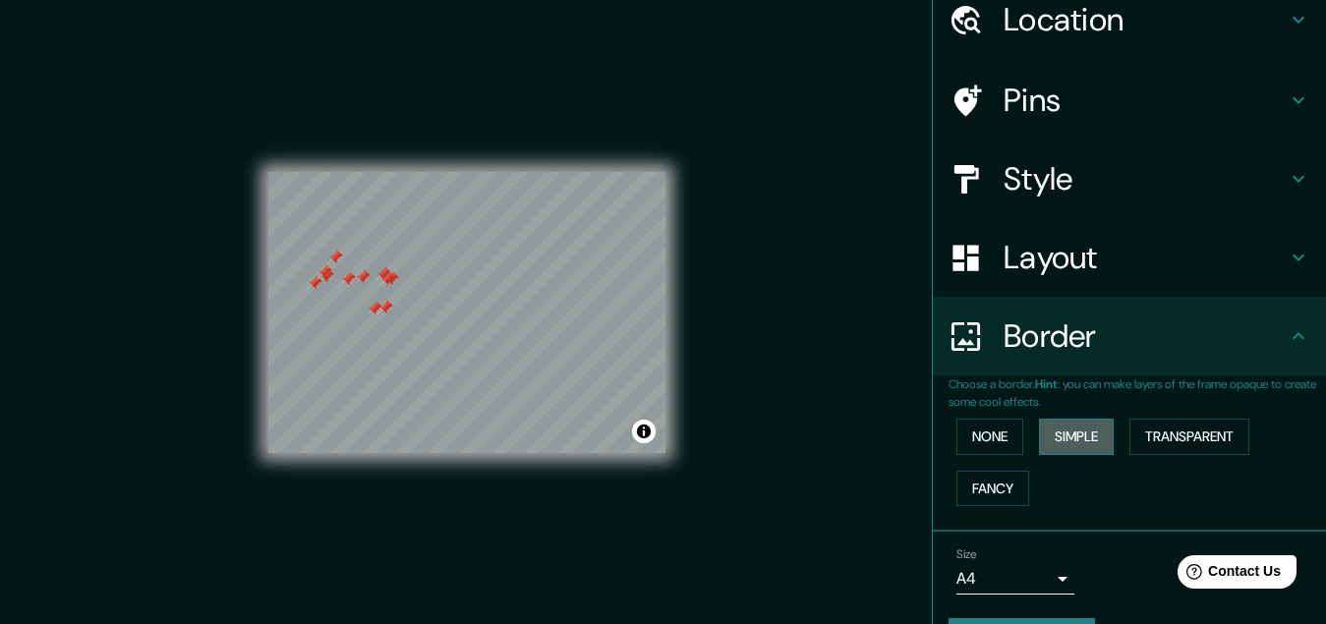
click at [1069, 444] on button "Simple" at bounding box center [1076, 437] width 75 height 36
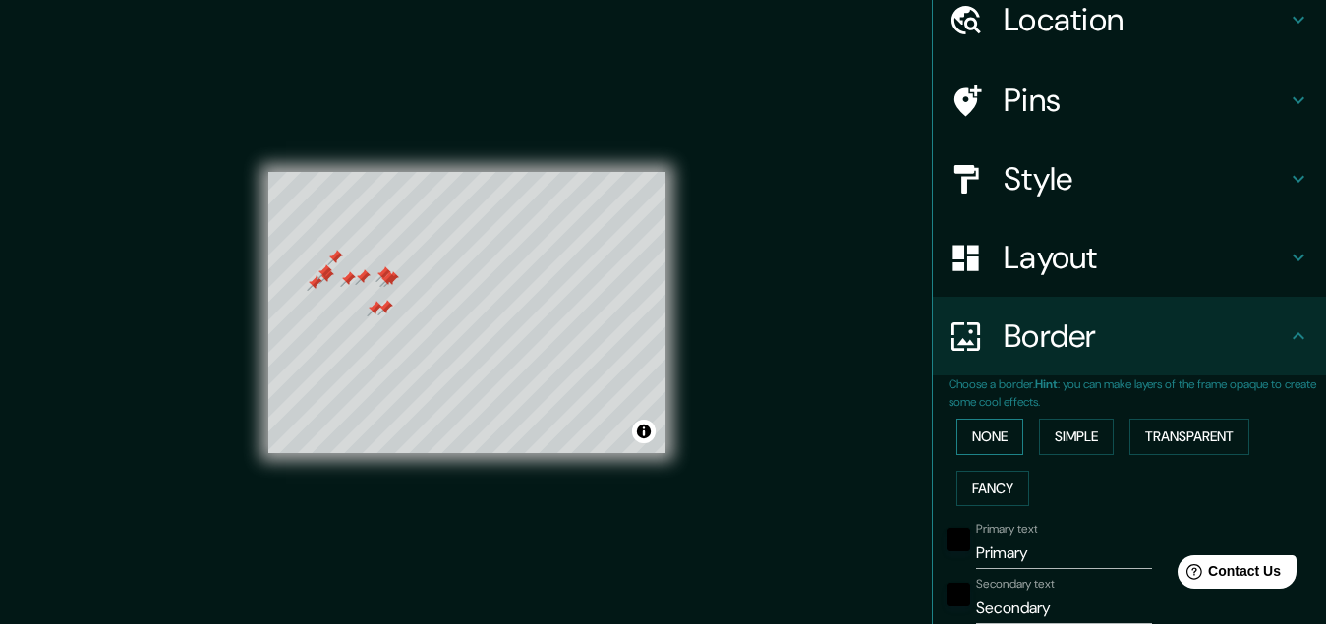
click at [984, 434] on button "None" at bounding box center [989, 437] width 67 height 36
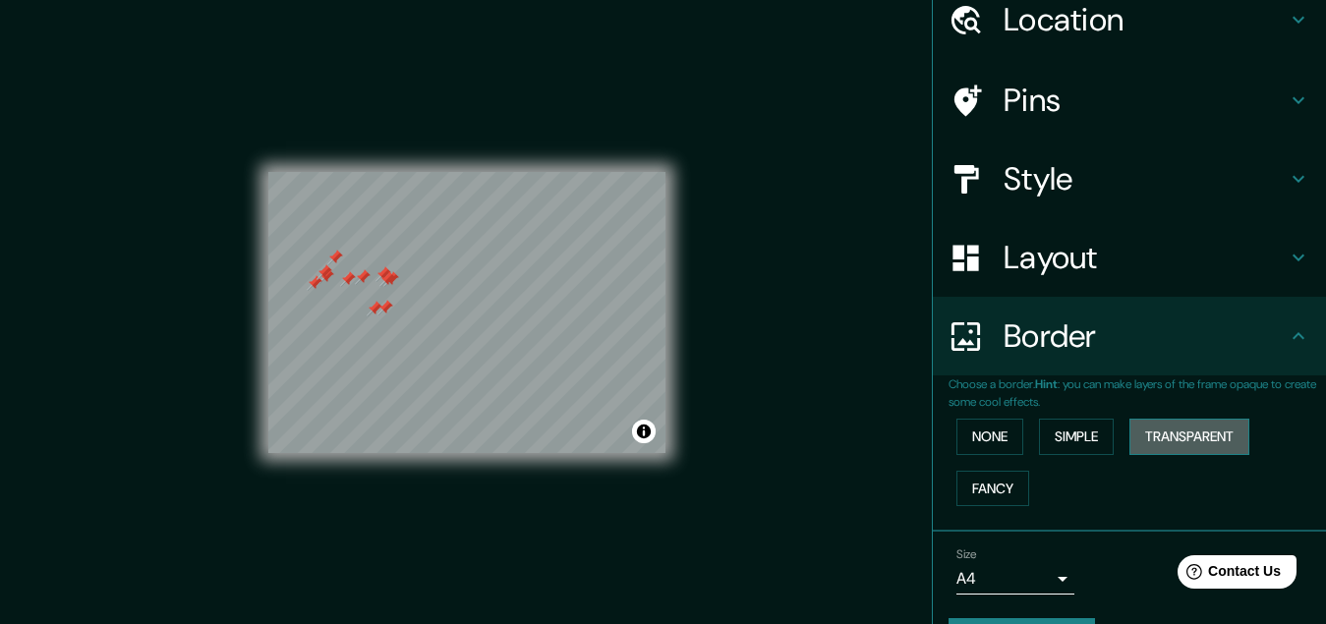
click at [1165, 432] on button "Transparent" at bounding box center [1189, 437] width 120 height 36
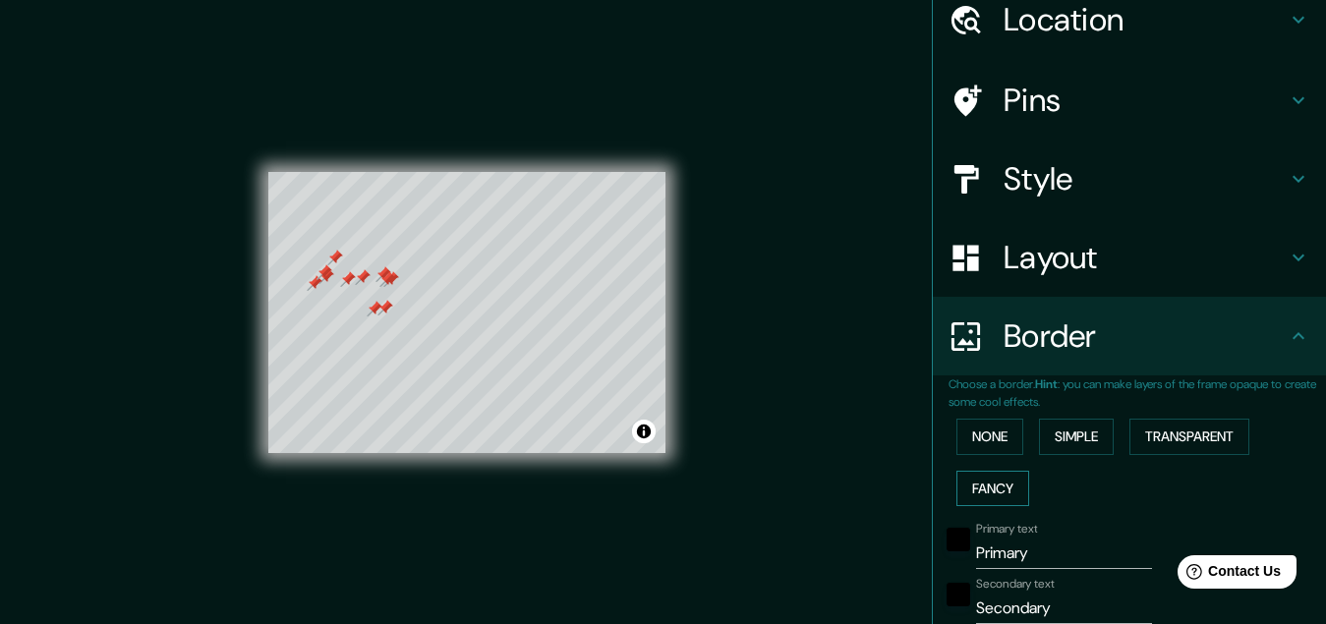
click at [996, 485] on button "Fancy" at bounding box center [992, 489] width 73 height 36
click at [971, 440] on button "None" at bounding box center [989, 437] width 67 height 36
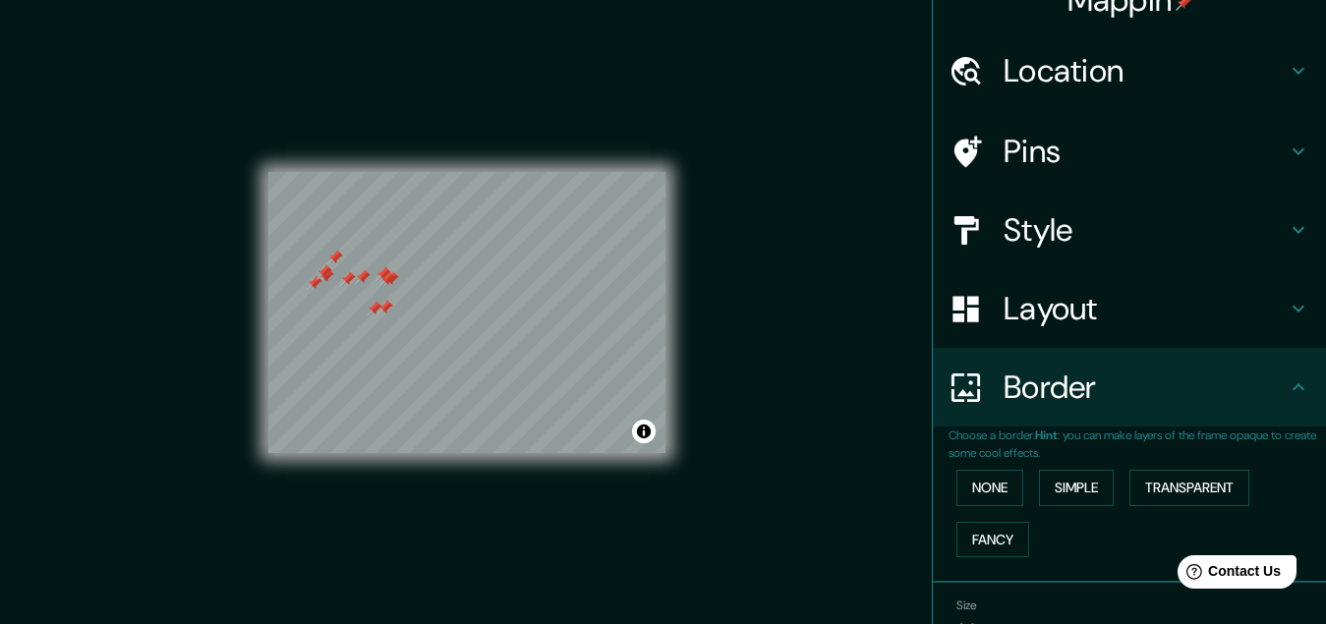
scroll to position [0, 0]
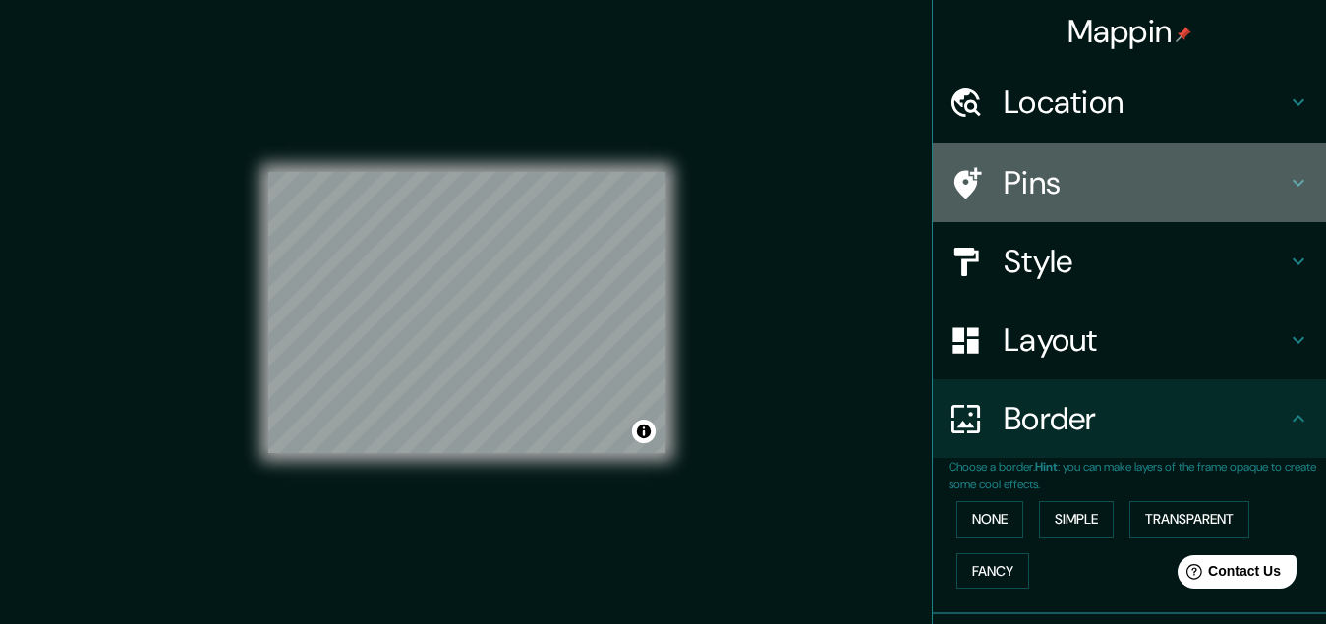
click at [1031, 192] on h4 "Pins" at bounding box center [1144, 182] width 283 height 39
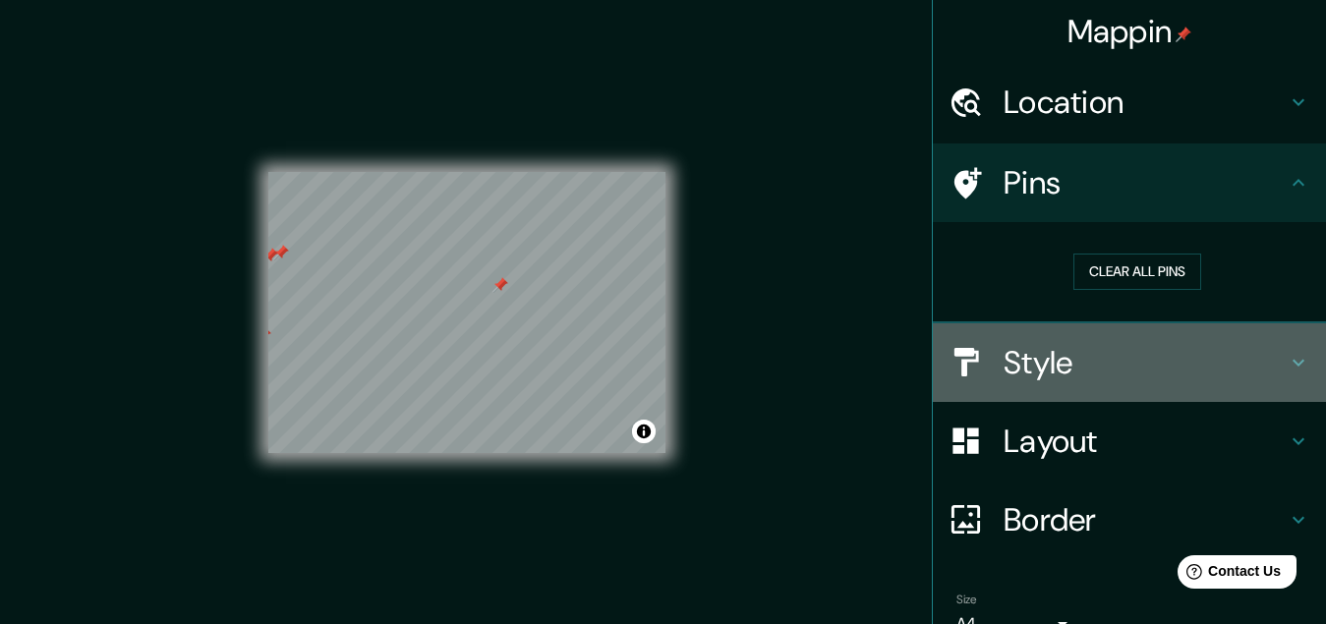
click at [1094, 359] on h4 "Style" at bounding box center [1144, 362] width 283 height 39
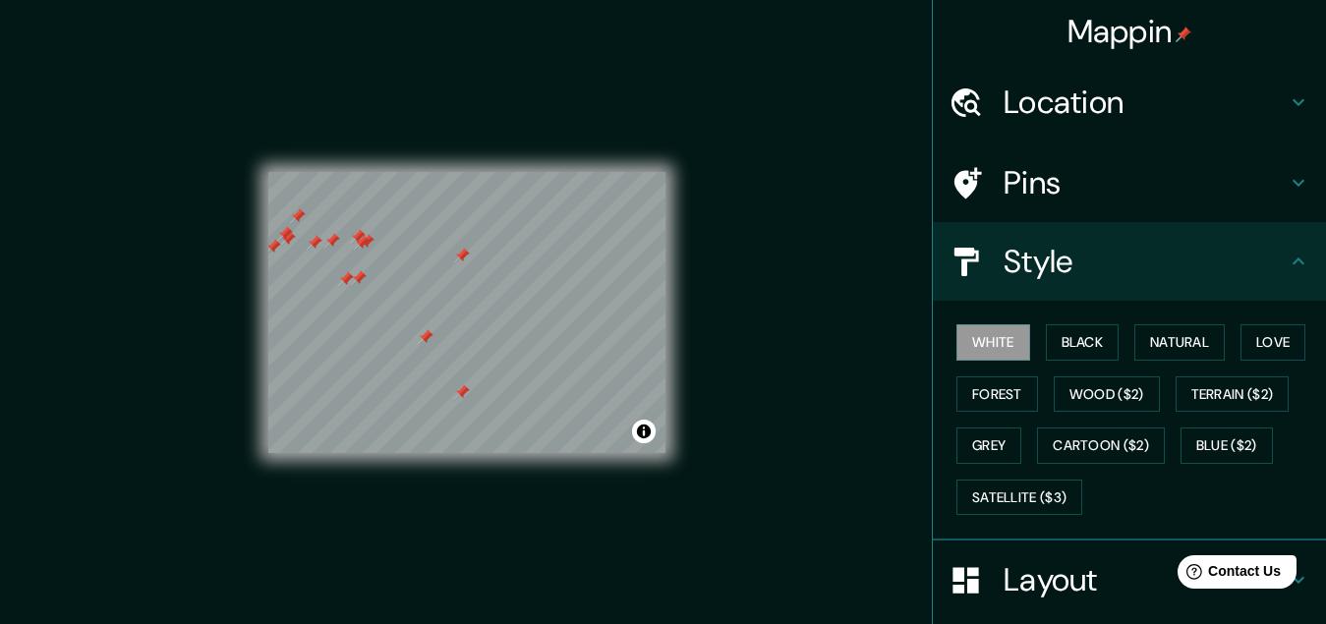
click at [1057, 577] on h4 "Layout" at bounding box center [1144, 579] width 283 height 39
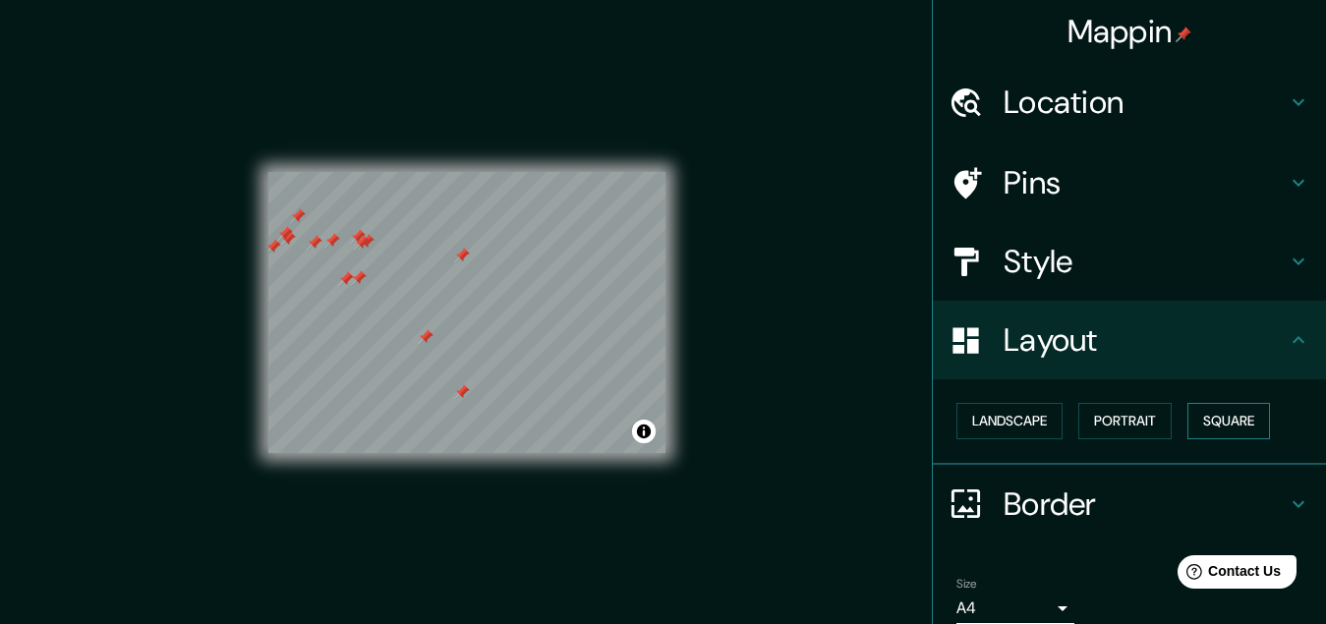
click at [1201, 429] on button "Square" at bounding box center [1228, 421] width 83 height 36
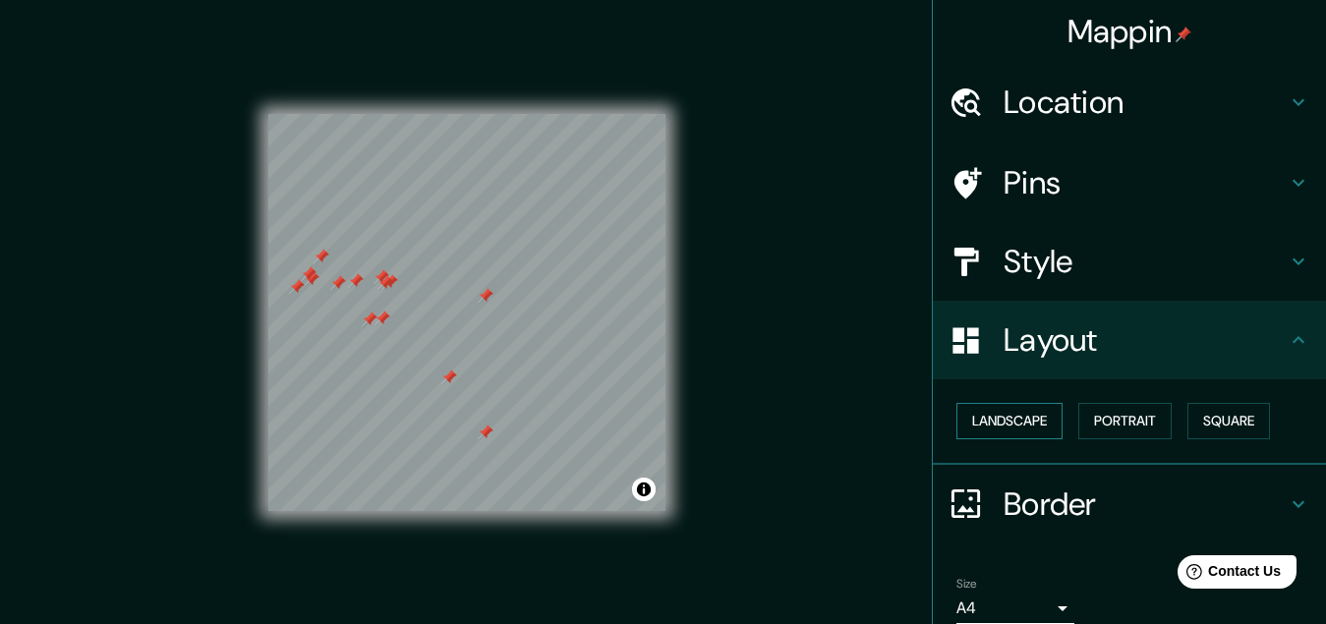
click at [999, 420] on button "Landscape" at bounding box center [1009, 421] width 106 height 36
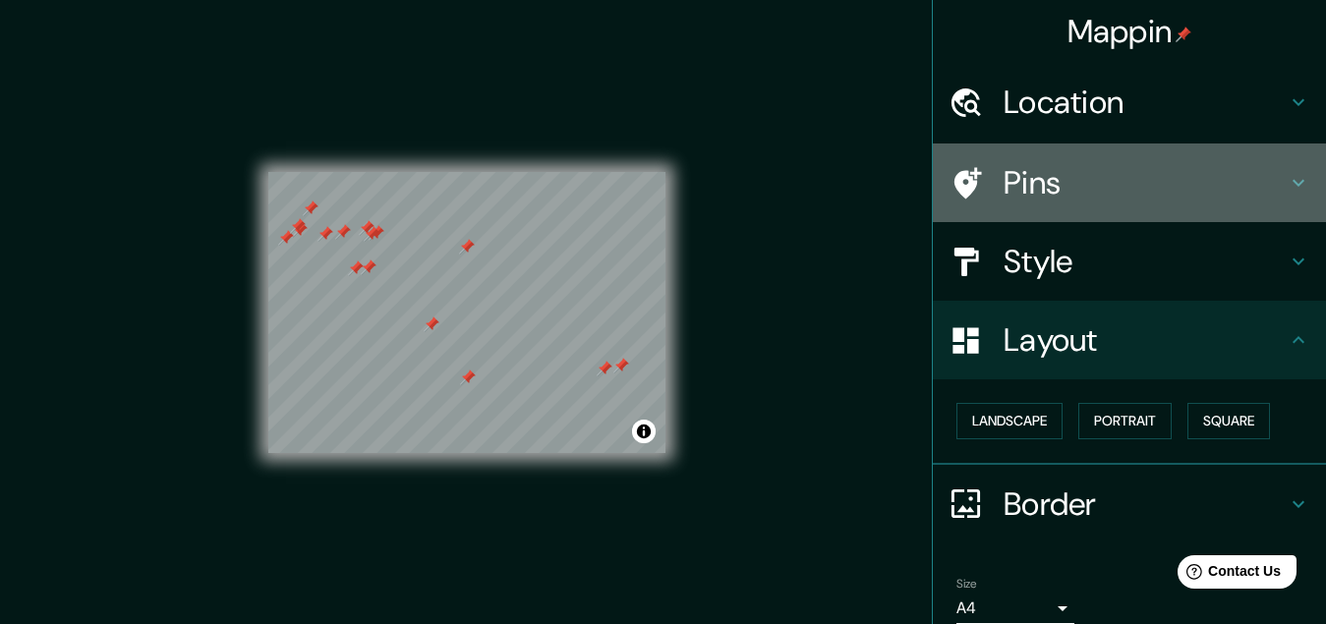
click at [1043, 198] on h4 "Pins" at bounding box center [1144, 182] width 283 height 39
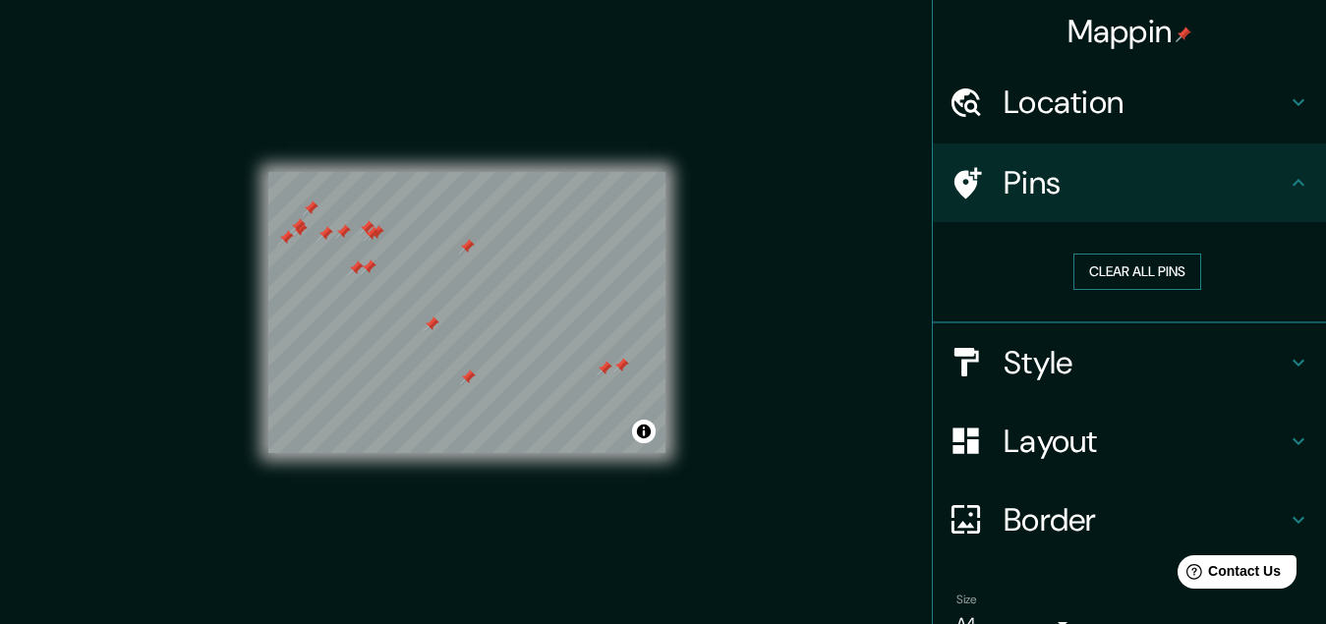
click at [1099, 267] on button "Clear all pins" at bounding box center [1137, 272] width 128 height 36
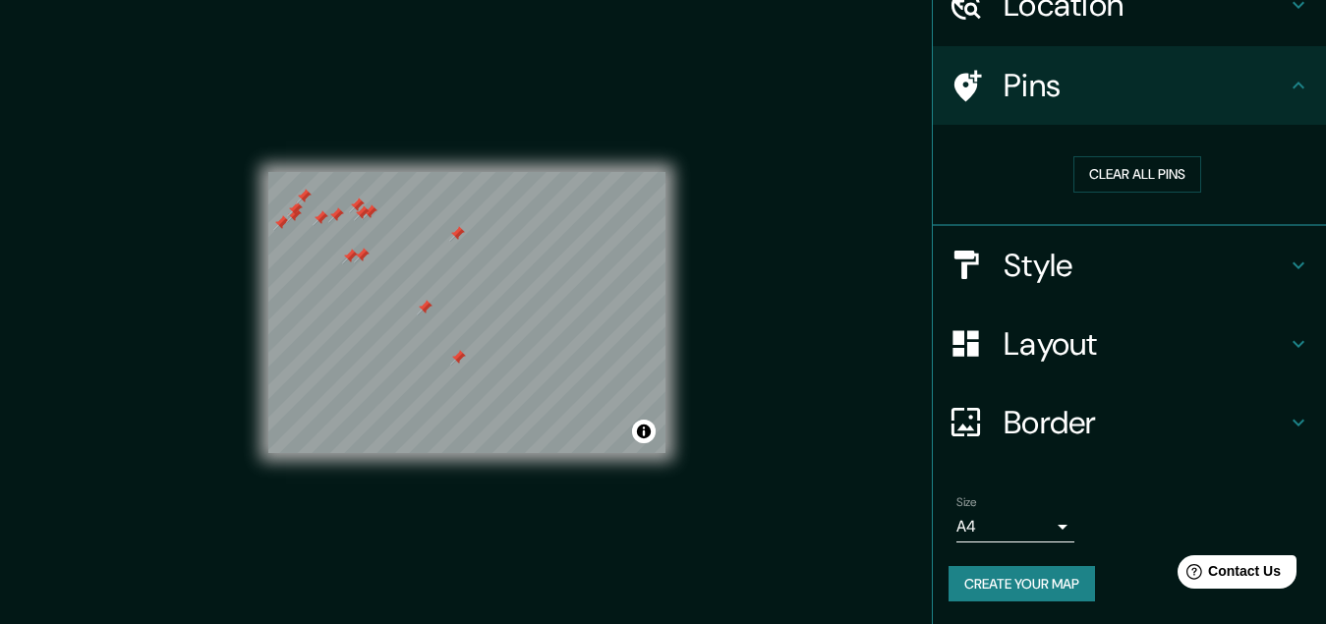
scroll to position [98, 0]
click at [1026, 583] on button "Create your map" at bounding box center [1021, 583] width 146 height 36
click at [1016, 587] on button "Create your map" at bounding box center [1021, 583] width 146 height 36
click at [1031, 580] on button "Create your map" at bounding box center [1021, 583] width 146 height 36
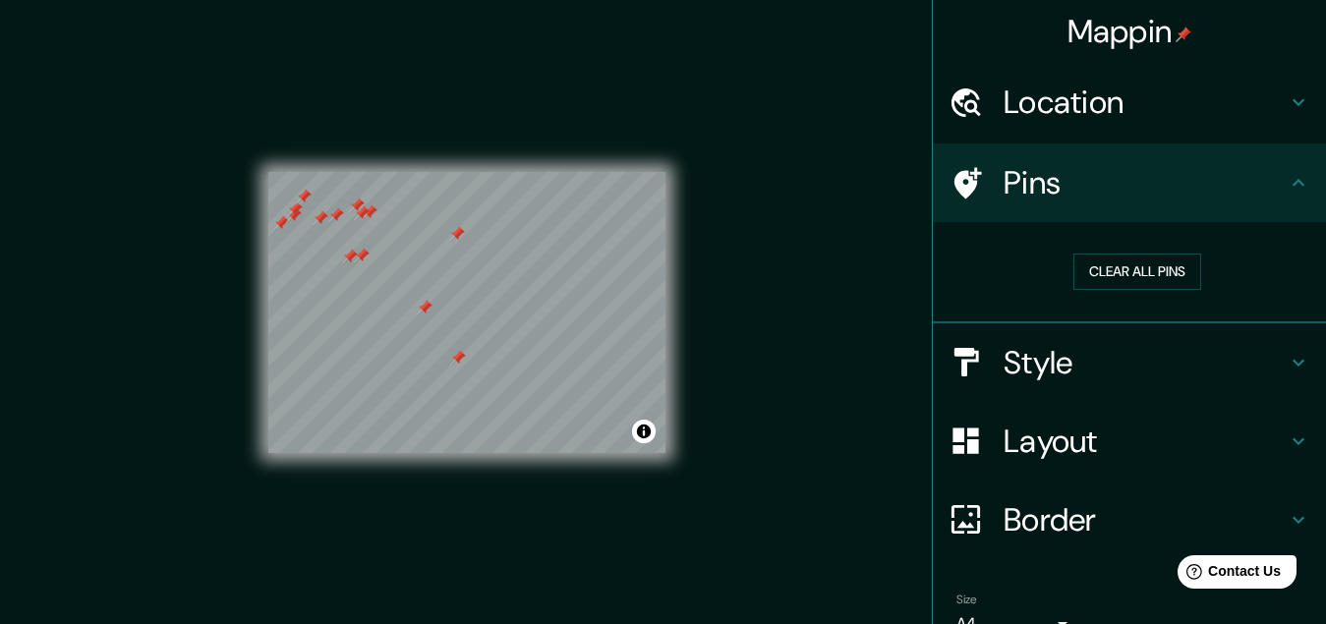
scroll to position [0, 0]
click at [1070, 113] on h4 "Location" at bounding box center [1144, 102] width 283 height 39
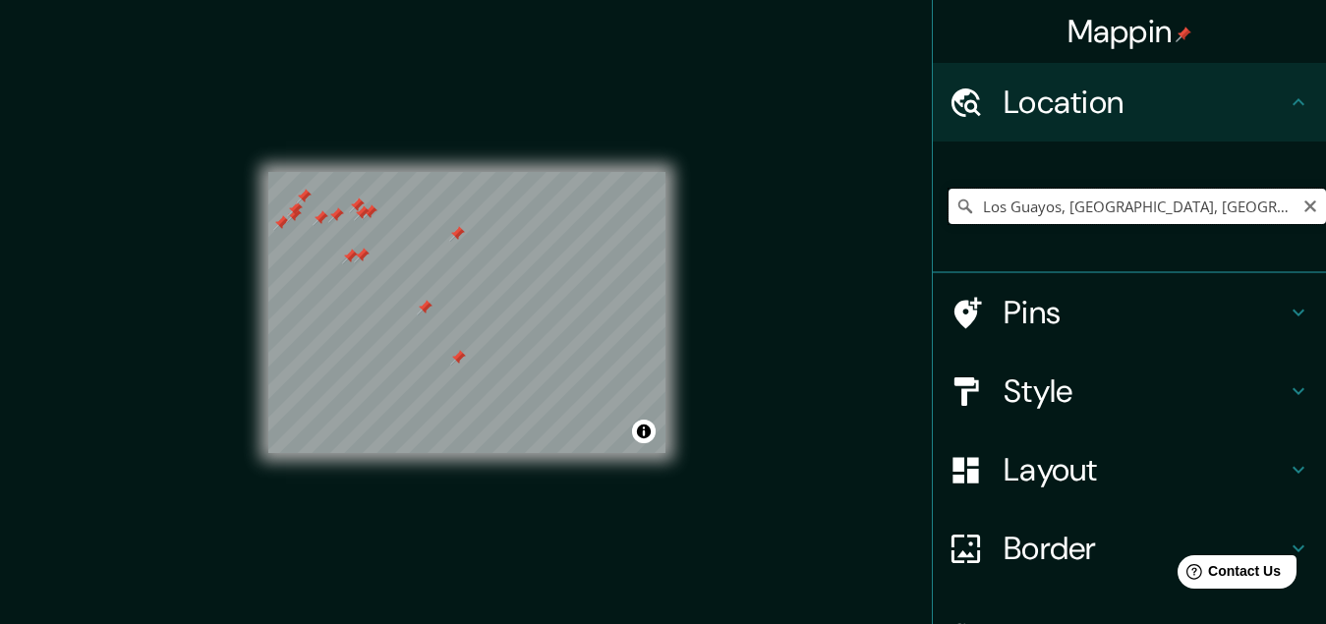
click at [1117, 204] on input "Los Guayos, Carabobo, Venezuela" at bounding box center [1136, 206] width 377 height 35
click at [1073, 115] on h4 "Location" at bounding box center [1144, 102] width 283 height 39
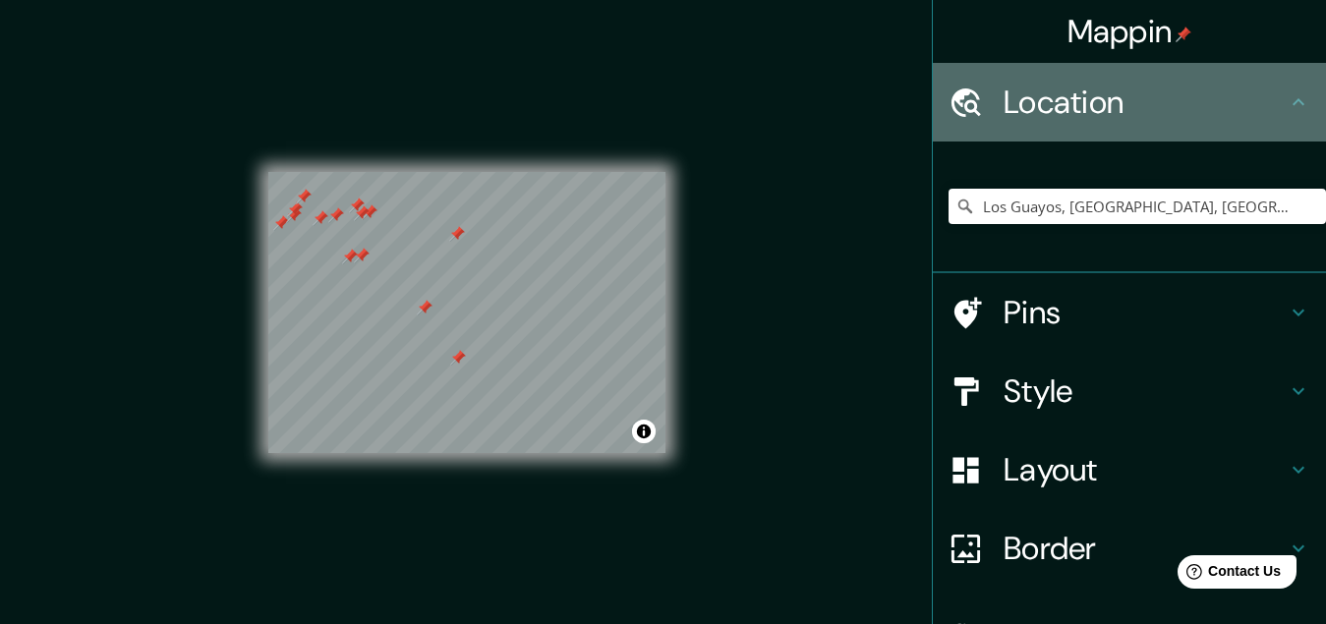
click at [1286, 94] on icon at bounding box center [1298, 102] width 24 height 24
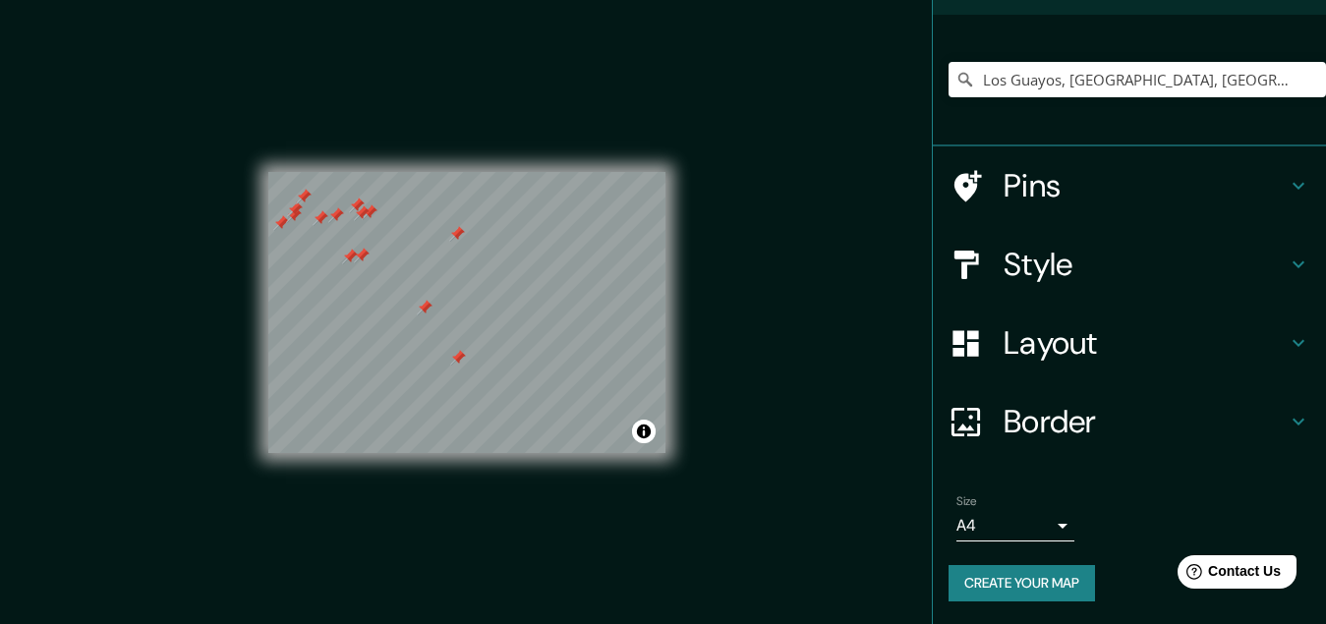
scroll to position [128, 0]
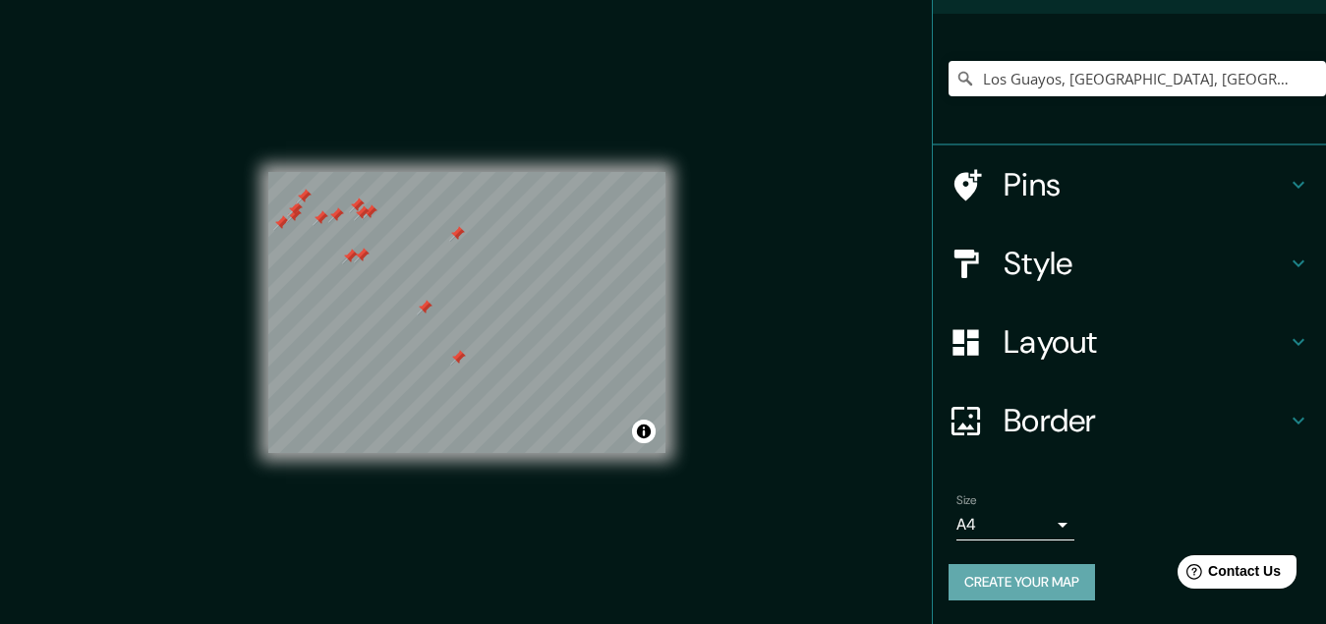
click at [1028, 582] on button "Create your map" at bounding box center [1021, 582] width 146 height 36
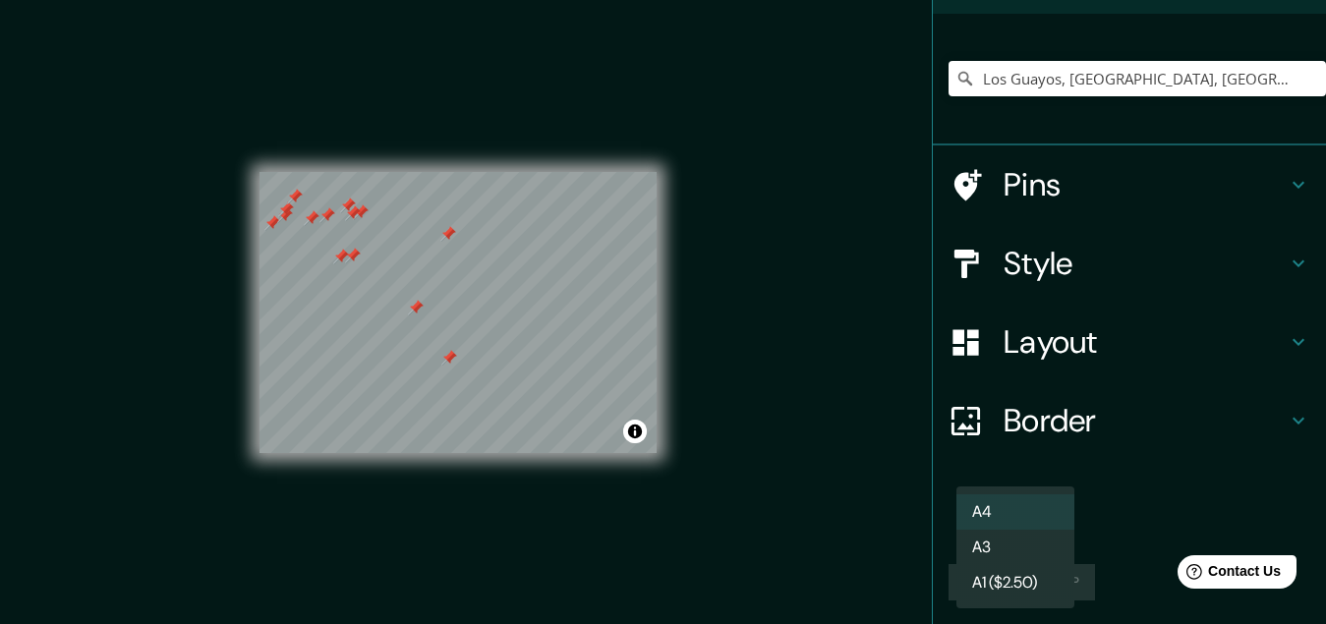
click at [1046, 528] on body "Mappin Location Los Guayos, Carabobo, Venezuela Pins Style Layout Border Choose…" at bounding box center [663, 312] width 1326 height 624
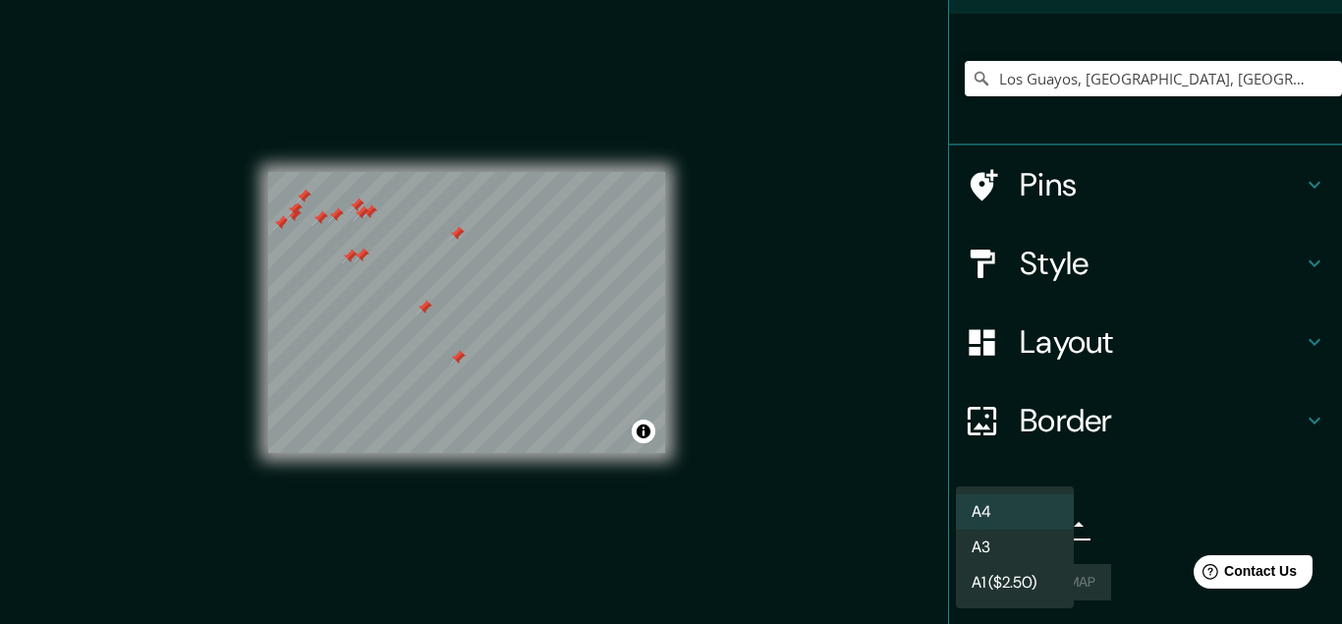
click at [1048, 521] on li "A4" at bounding box center [1015, 511] width 118 height 35
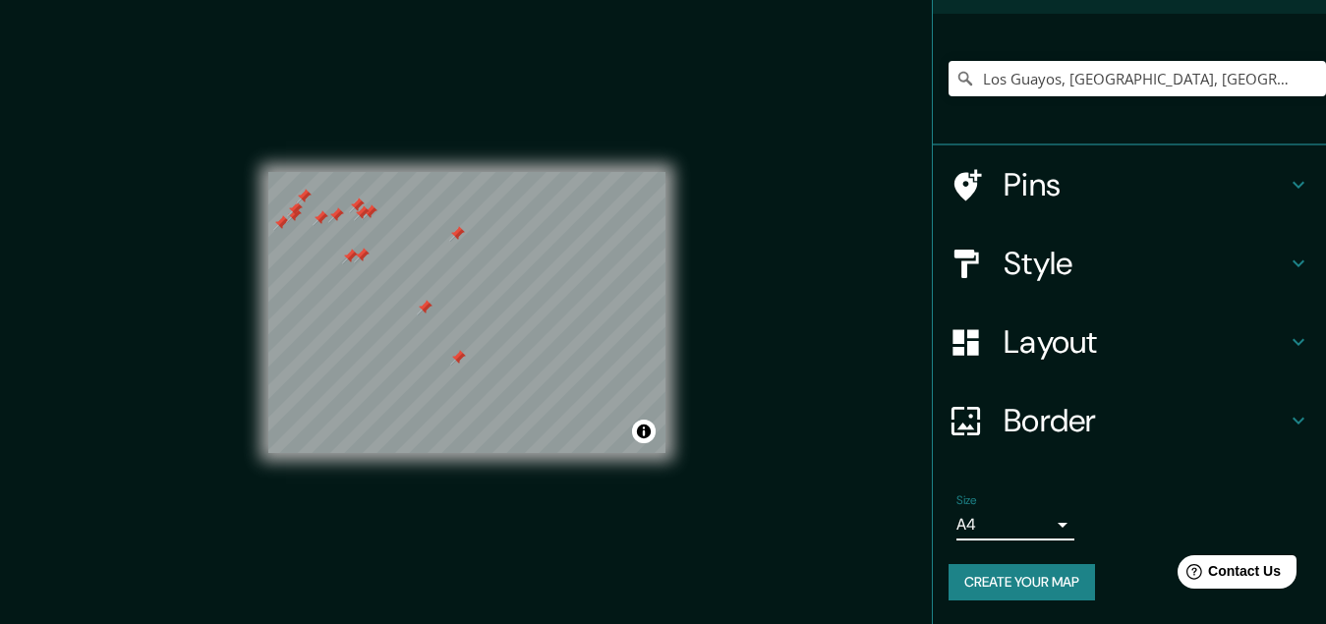
click at [1025, 585] on button "Create your map" at bounding box center [1021, 582] width 146 height 36
